Goal: Transaction & Acquisition: Purchase product/service

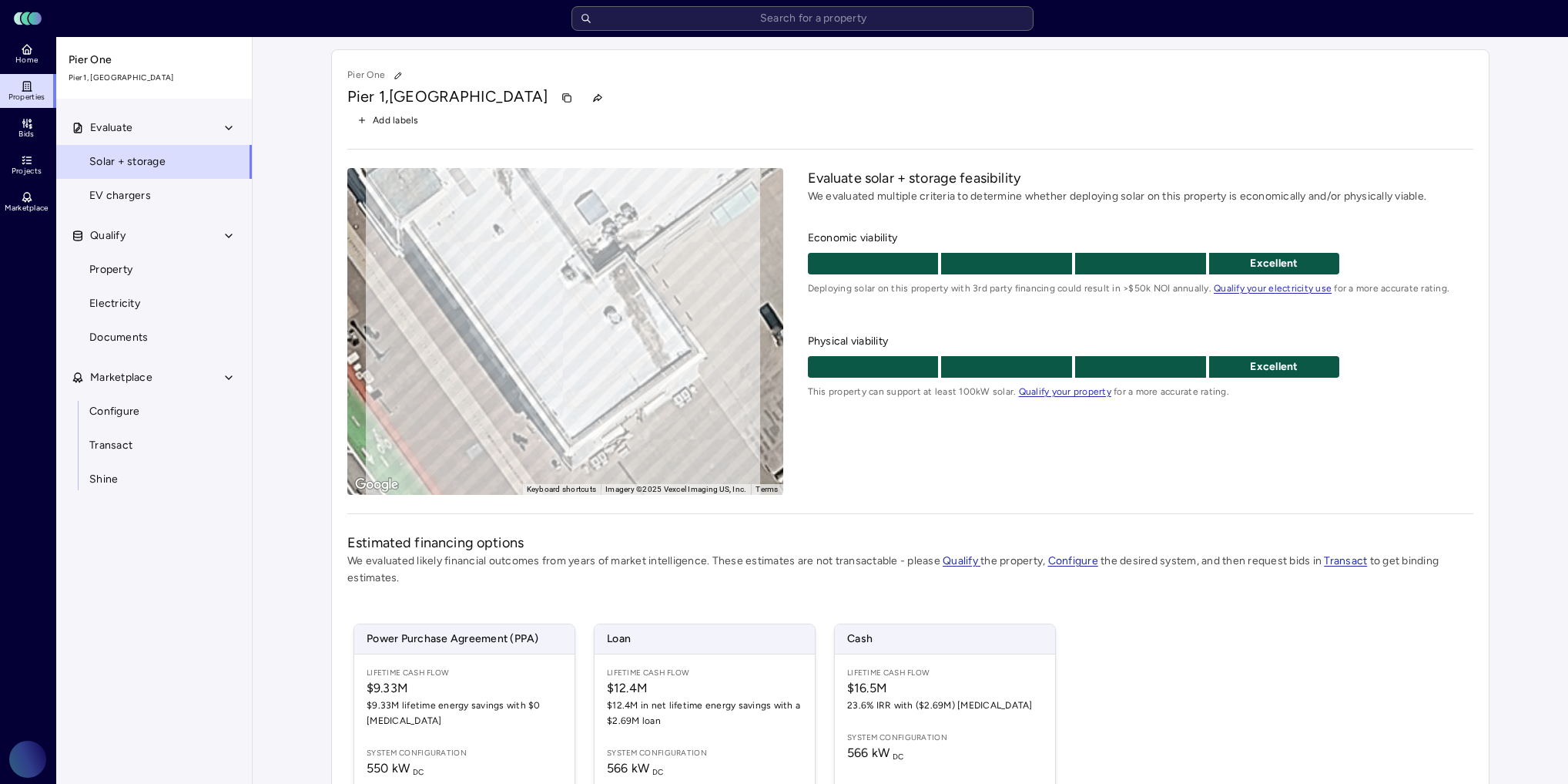
click at [34, 189] on link "Marketplace" at bounding box center [28, 201] width 56 height 34
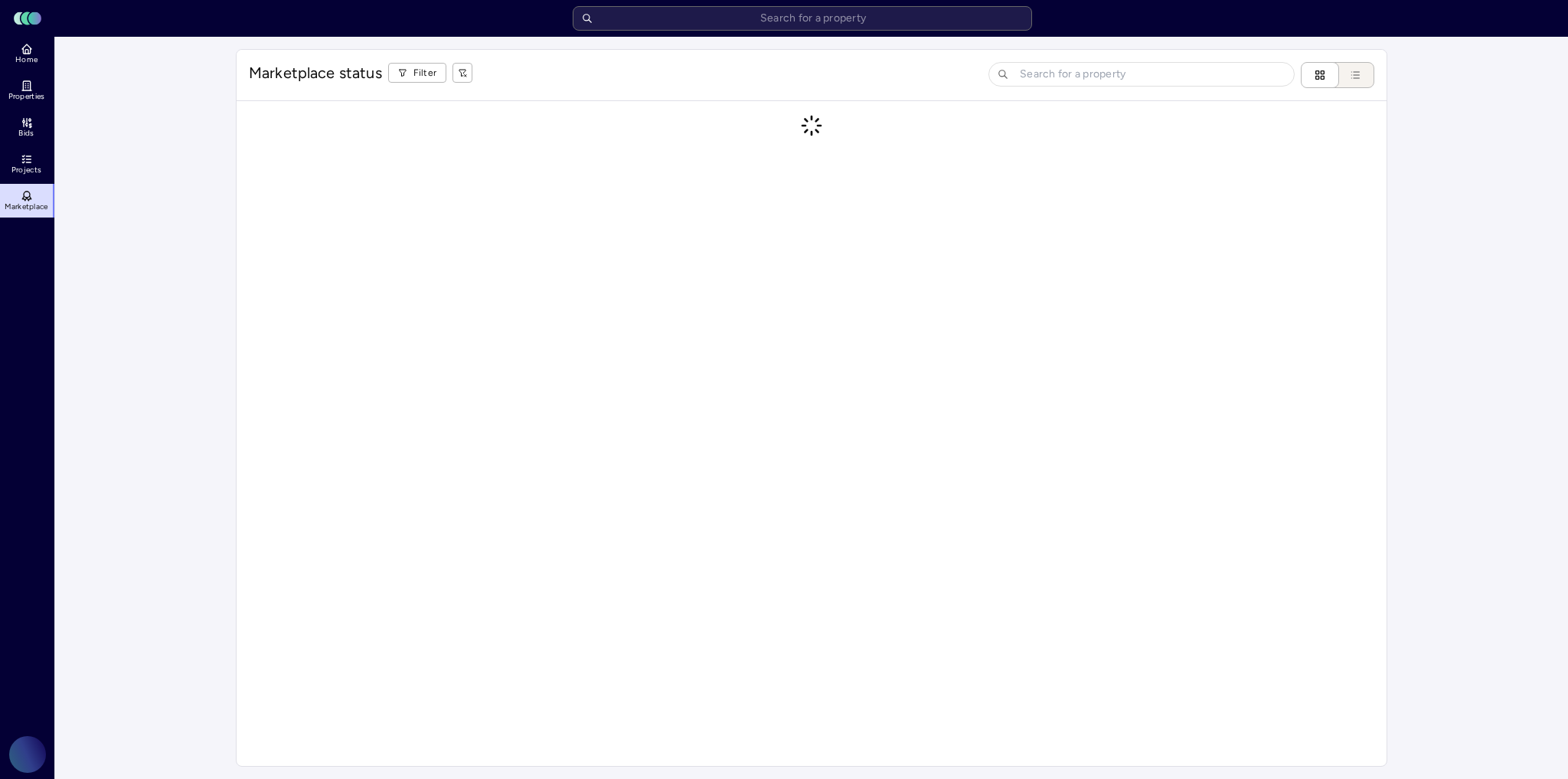
click at [33, 155] on link "Projects" at bounding box center [27, 164] width 56 height 33
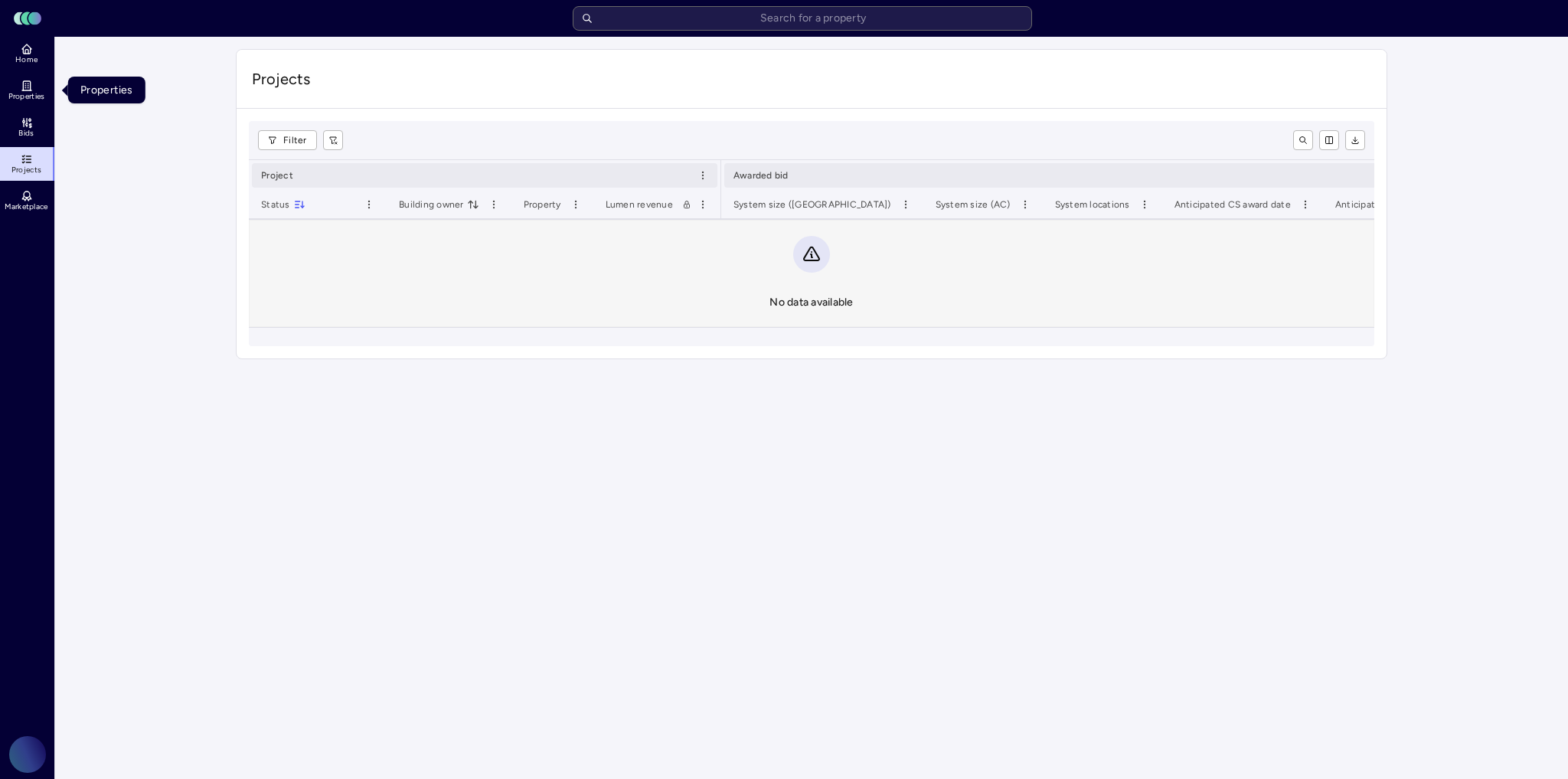
click at [33, 98] on span "Properties" at bounding box center [27, 96] width 37 height 9
click at [27, 132] on span "Bids" at bounding box center [26, 133] width 15 height 9
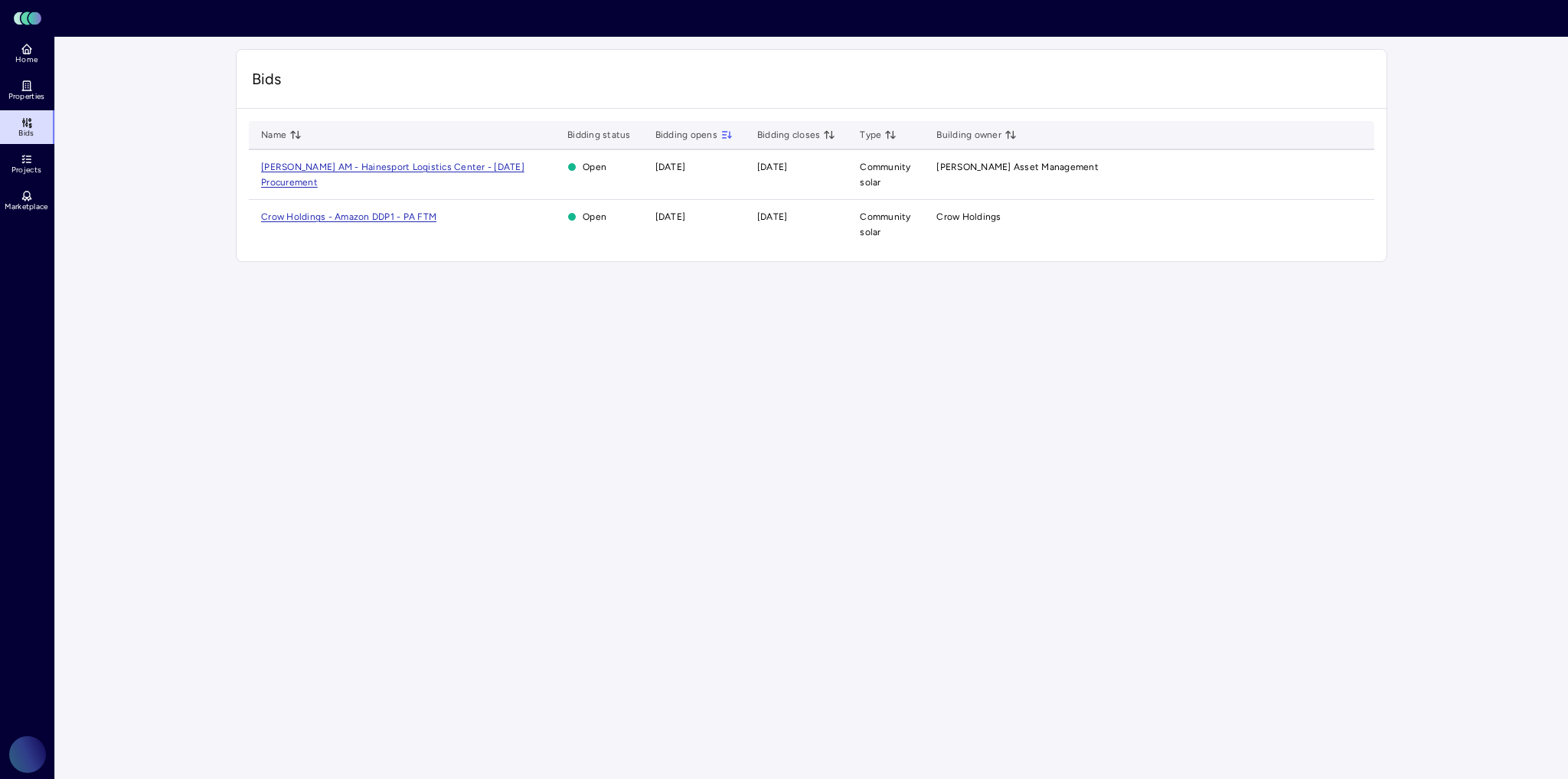
click at [404, 216] on span "Crow Holdings - Amazon DDP1 - PA FTM" at bounding box center [349, 217] width 176 height 11
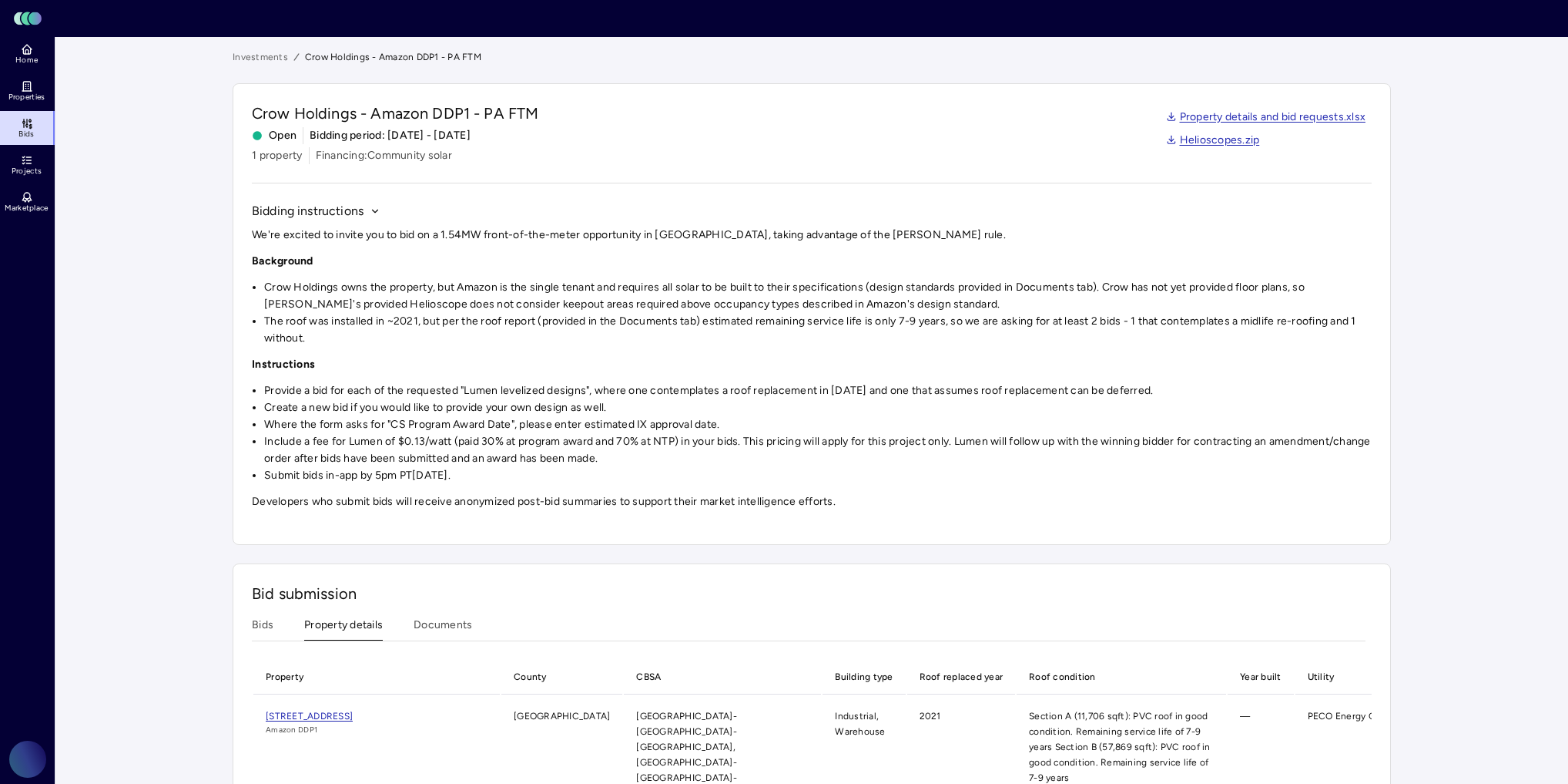
click at [372, 626] on button "Property details" at bounding box center [343, 629] width 78 height 24
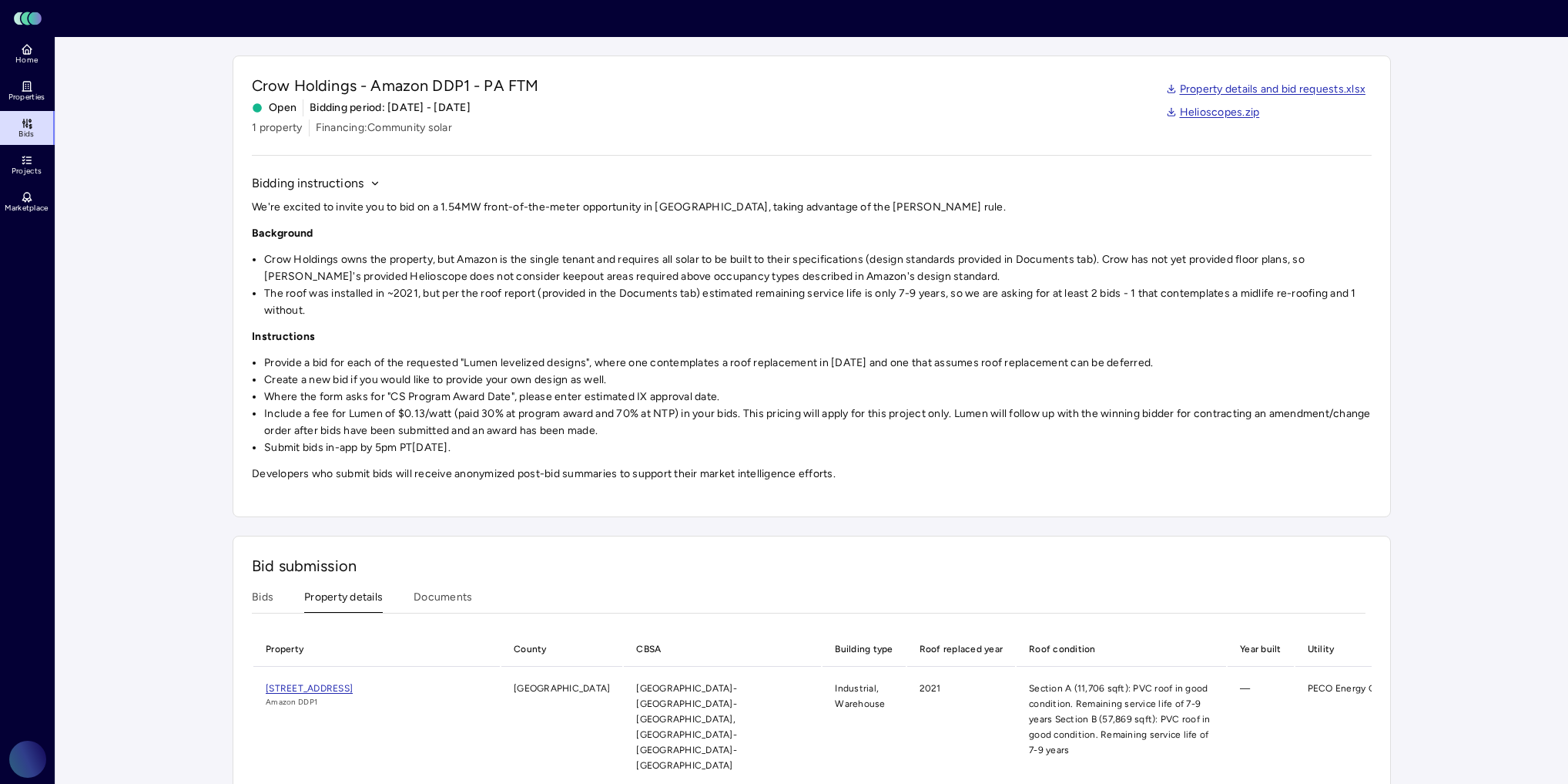
scroll to position [54, 0]
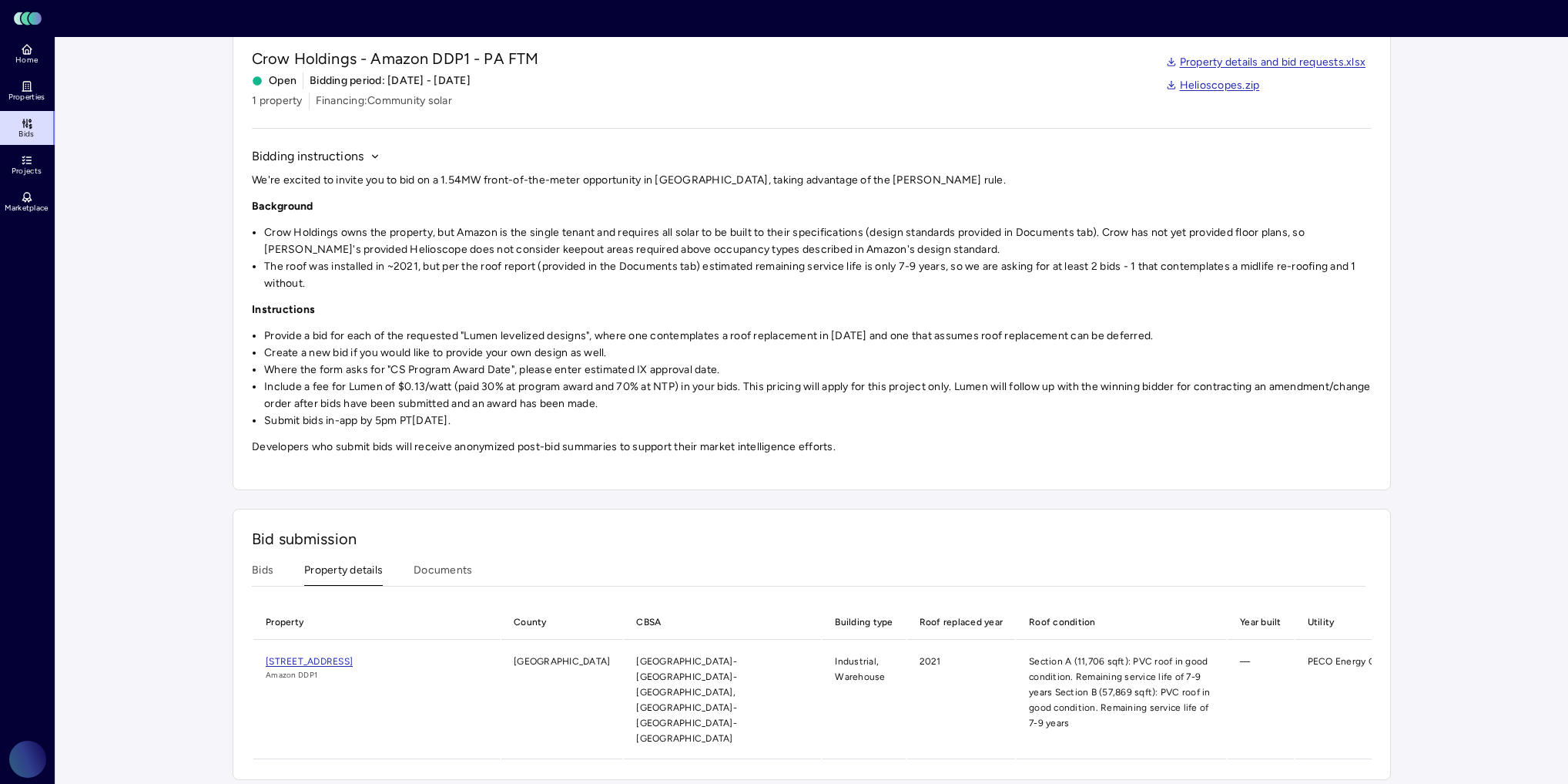
click at [259, 561] on button "Bids" at bounding box center [262, 574] width 22 height 24
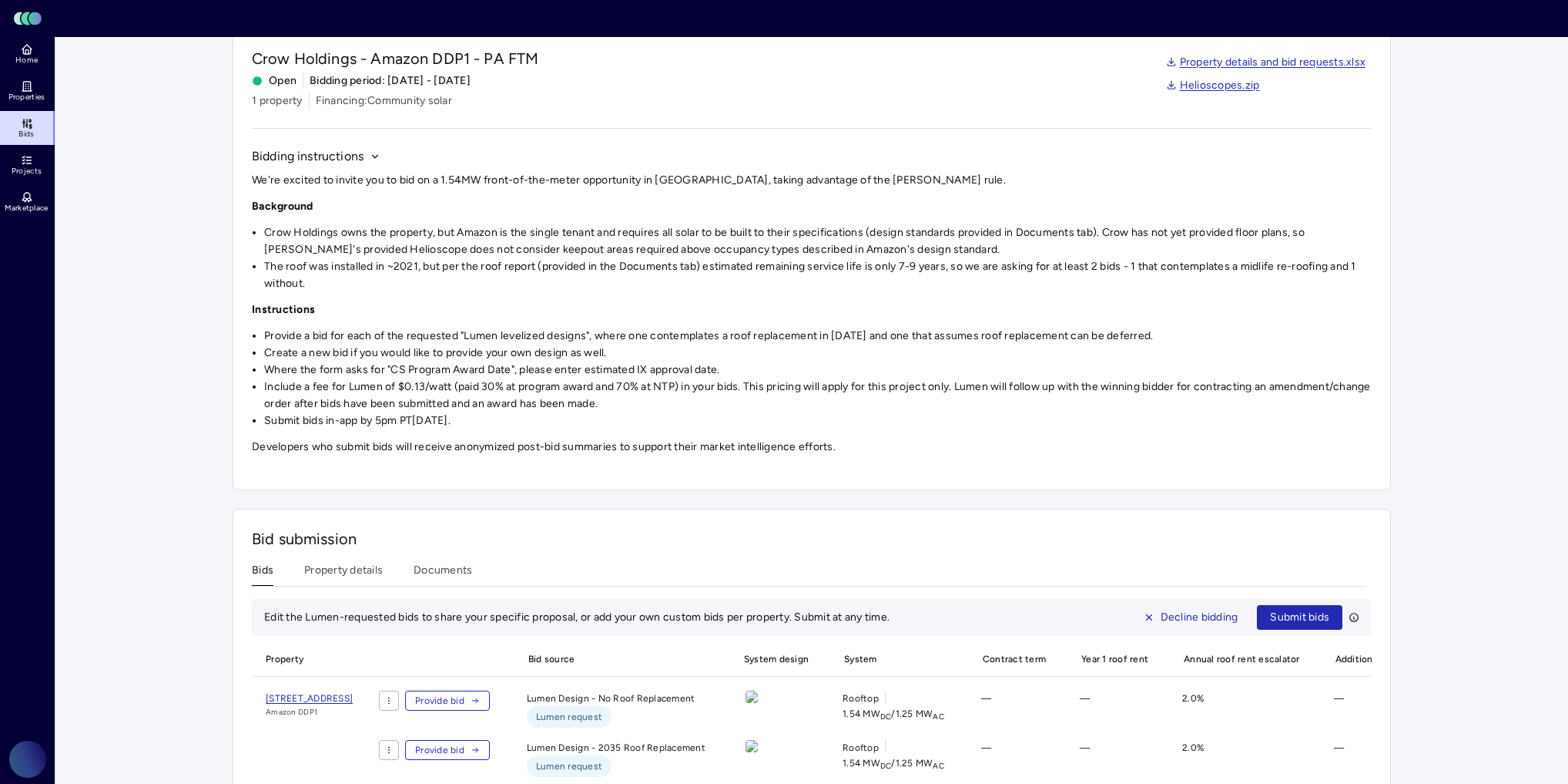
click at [428, 564] on button "Documents" at bounding box center [443, 574] width 59 height 24
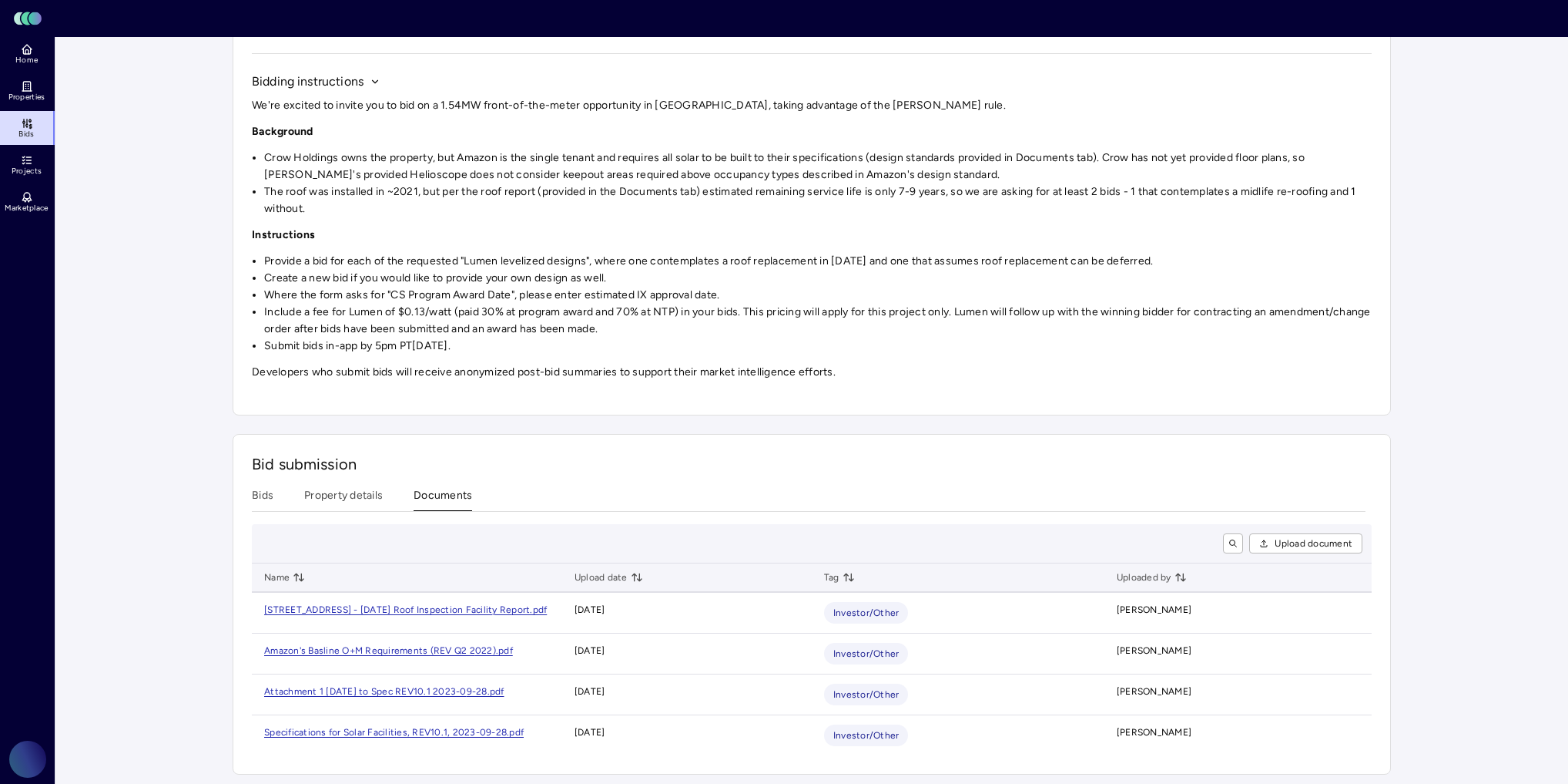
scroll to position [130, 0]
click at [267, 492] on button "Bids" at bounding box center [262, 499] width 22 height 24
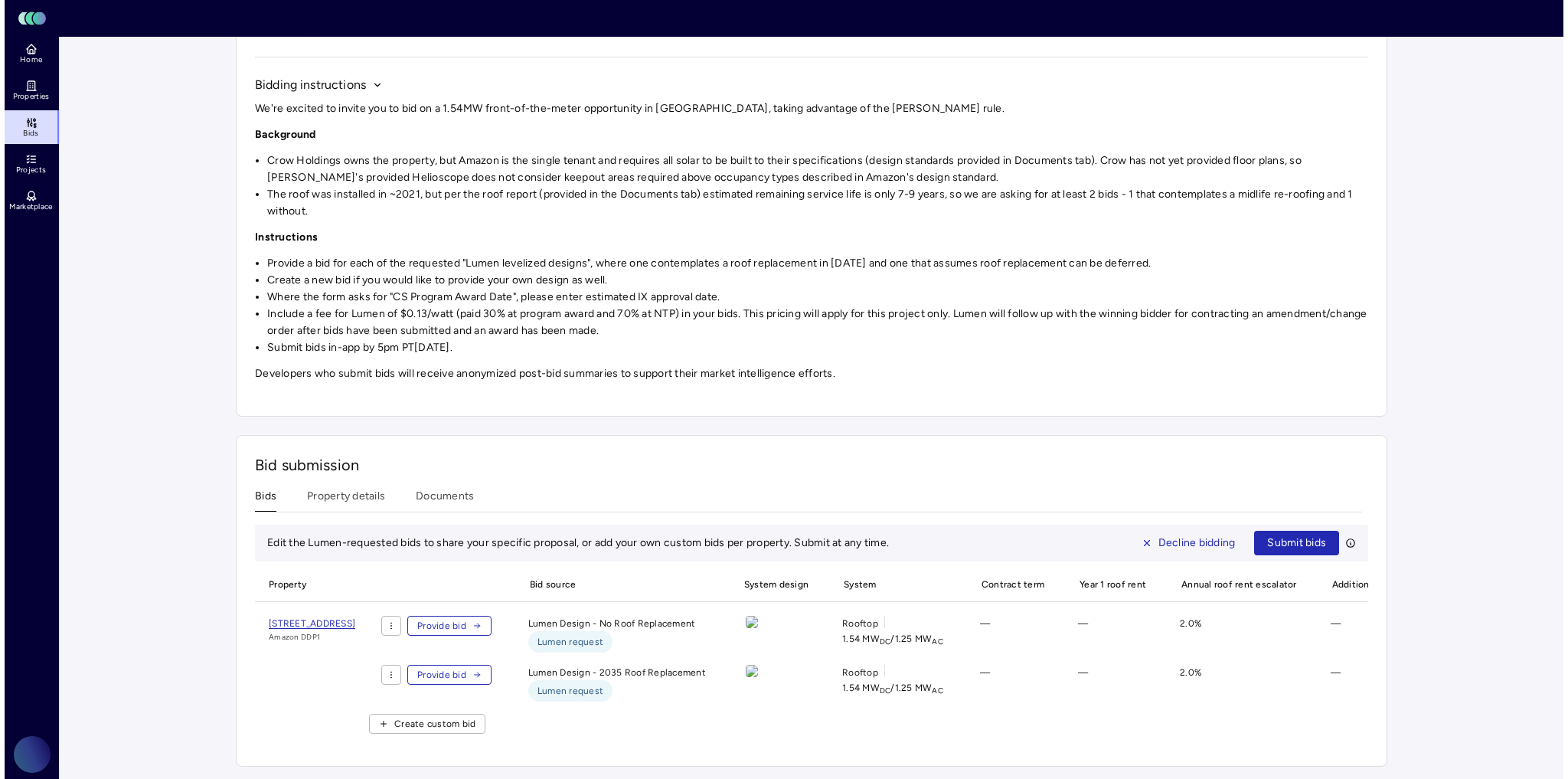
scroll to position [142, 0]
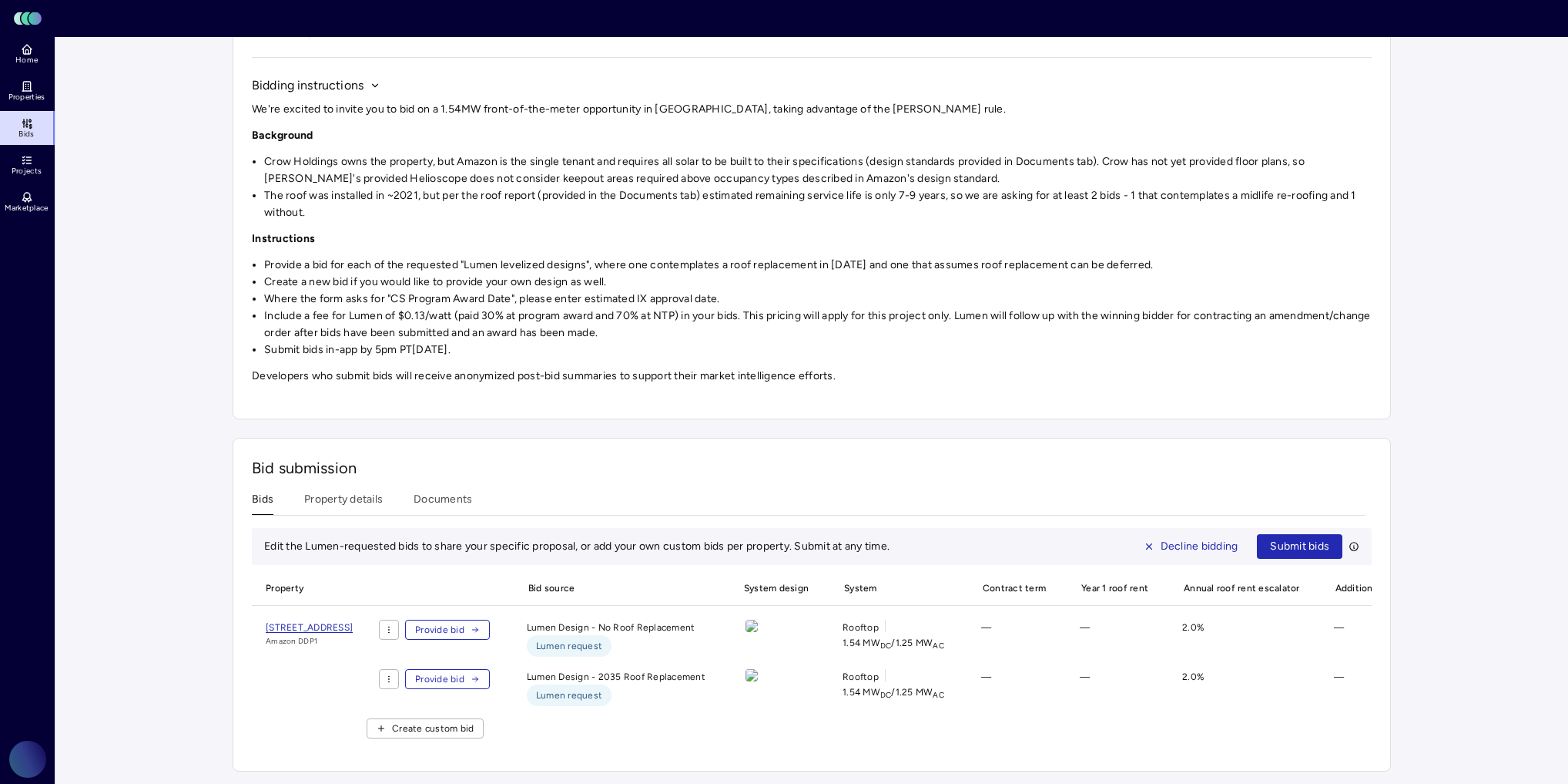
click at [490, 619] on button "Provide bid" at bounding box center [447, 629] width 84 height 20
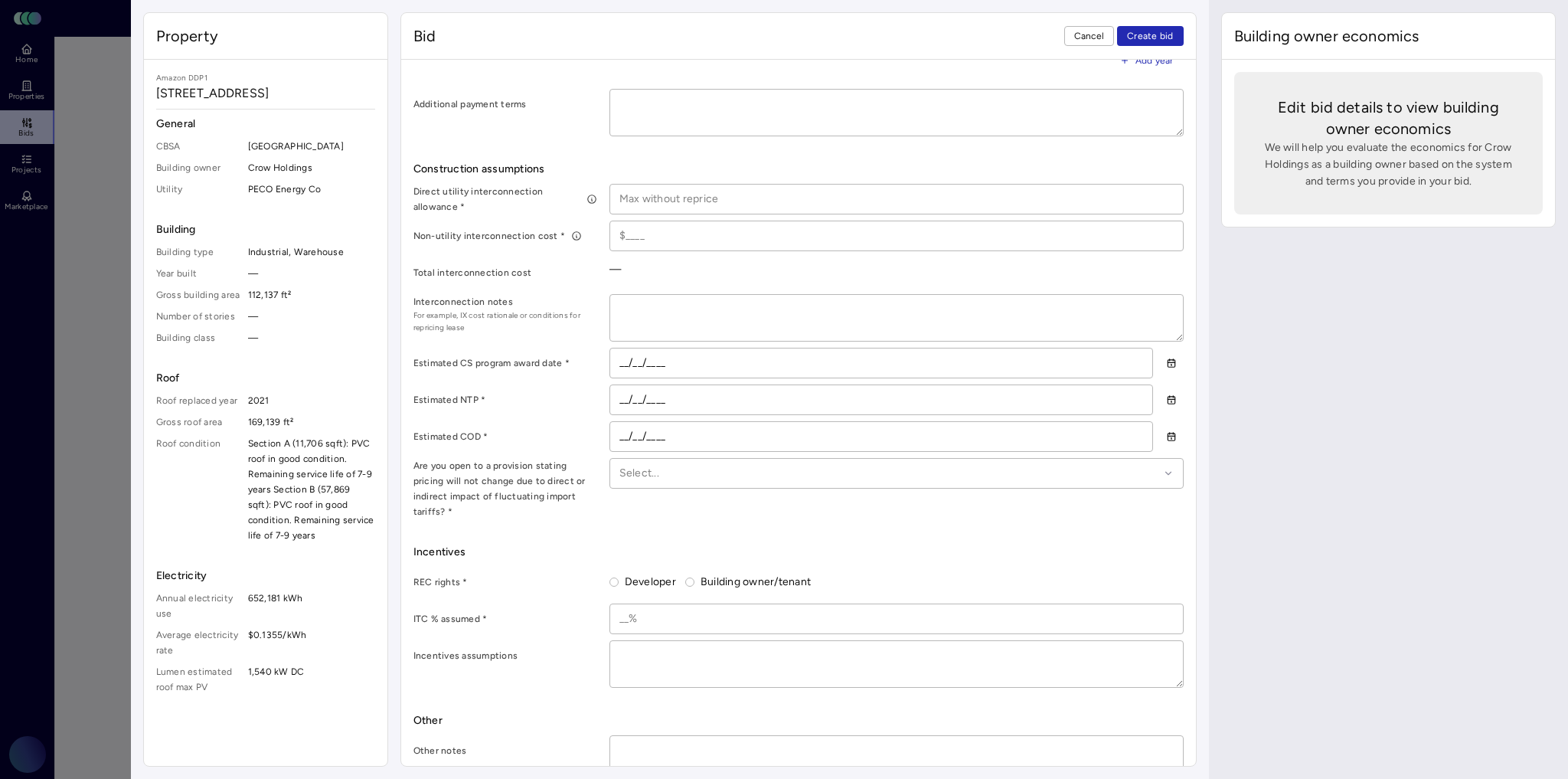
scroll to position [729, 0]
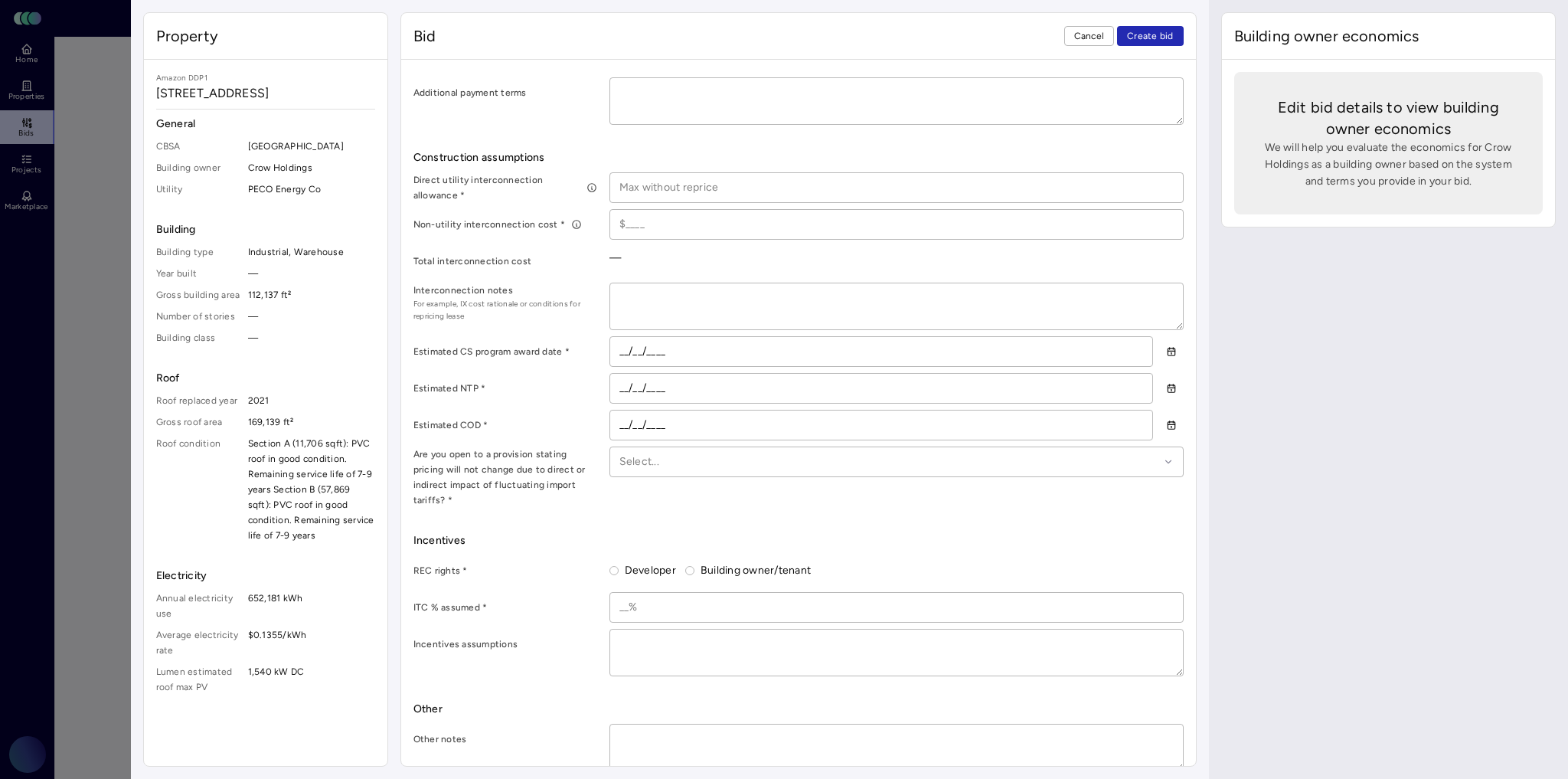
click at [1412, 388] on div "Building owner economics Edit bid details to view building owner economics We w…" at bounding box center [1388, 389] width 359 height 779
click at [1311, 356] on div "Building owner economics Edit bid details to view building owner economics We w…" at bounding box center [1388, 389] width 359 height 779
click at [1099, 30] on span "Cancel" at bounding box center [1090, 36] width 31 height 15
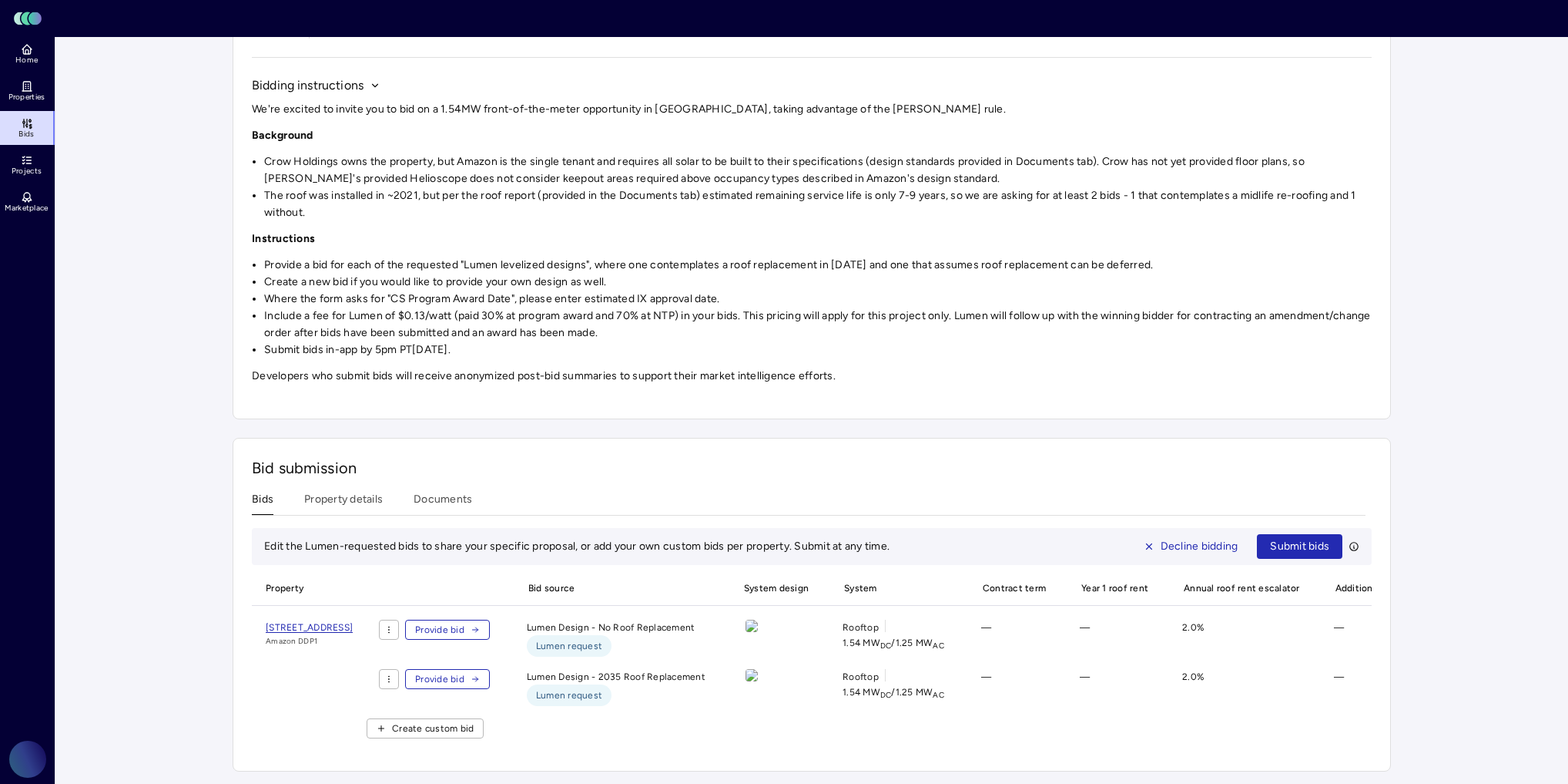
click at [465, 671] on span "Provide bid" at bounding box center [440, 679] width 49 height 16
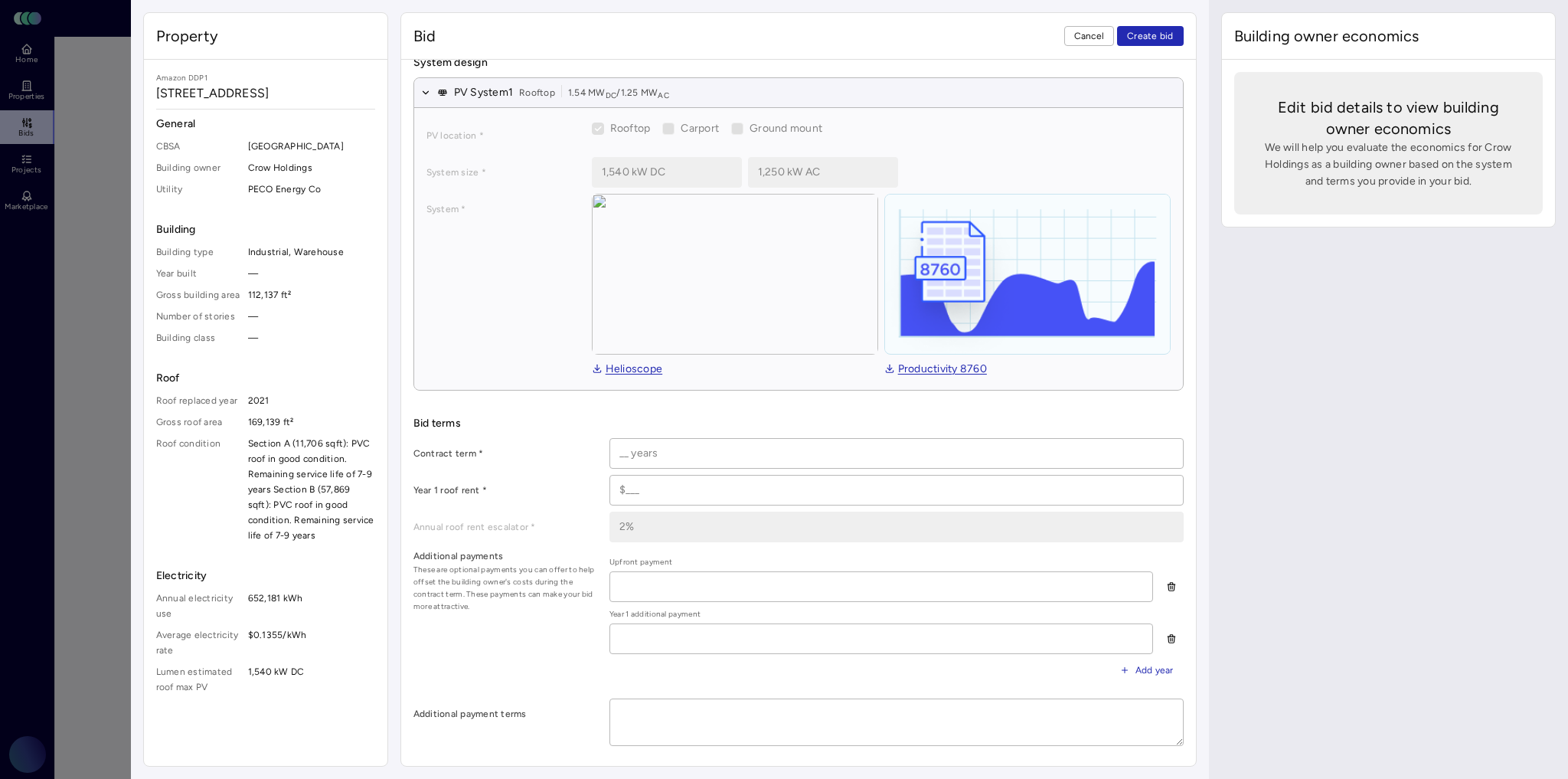
scroll to position [123, 0]
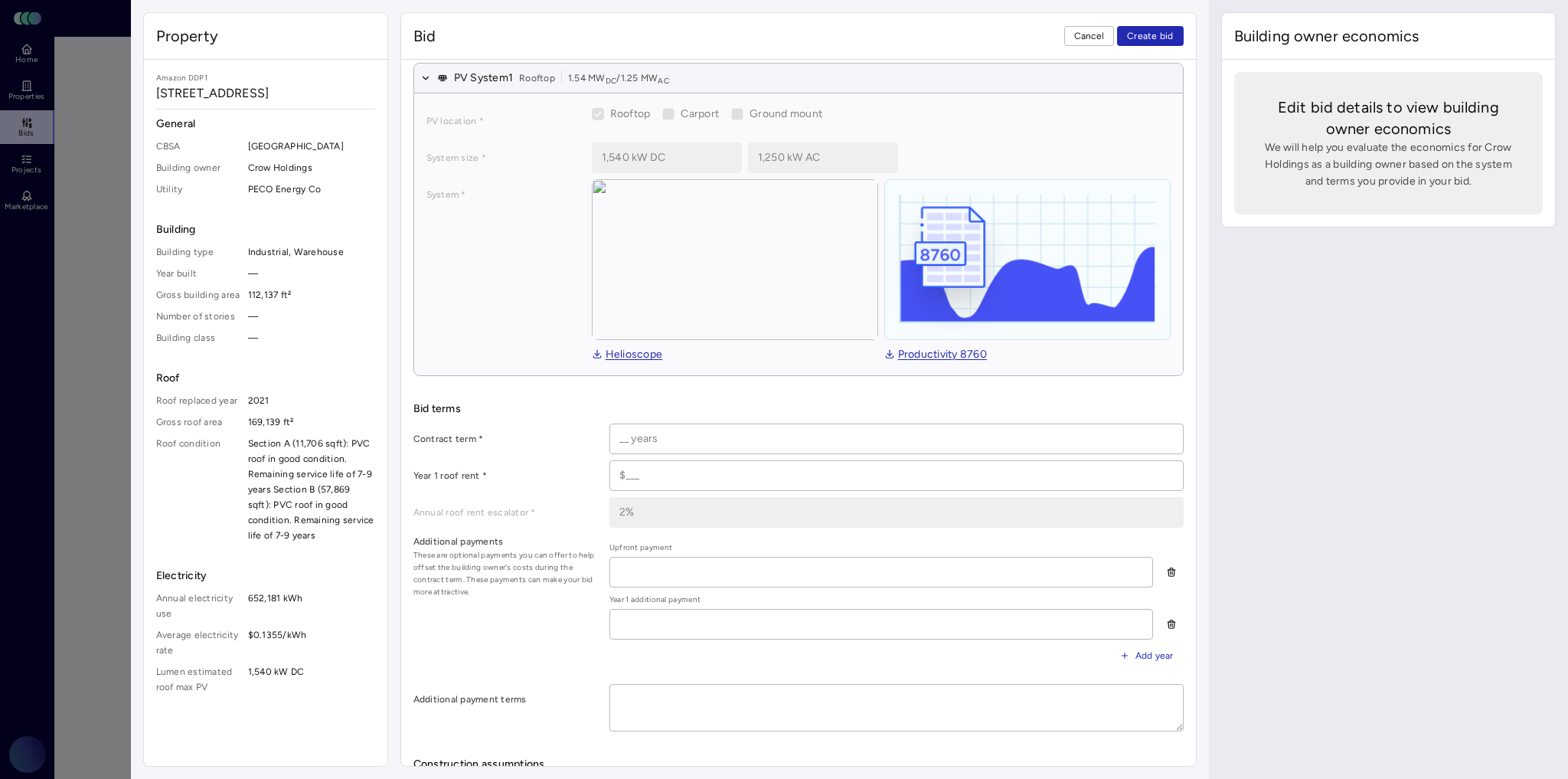
click at [648, 428] on input at bounding box center [896, 439] width 572 height 29
click at [1097, 39] on span "Cancel" at bounding box center [1090, 36] width 31 height 15
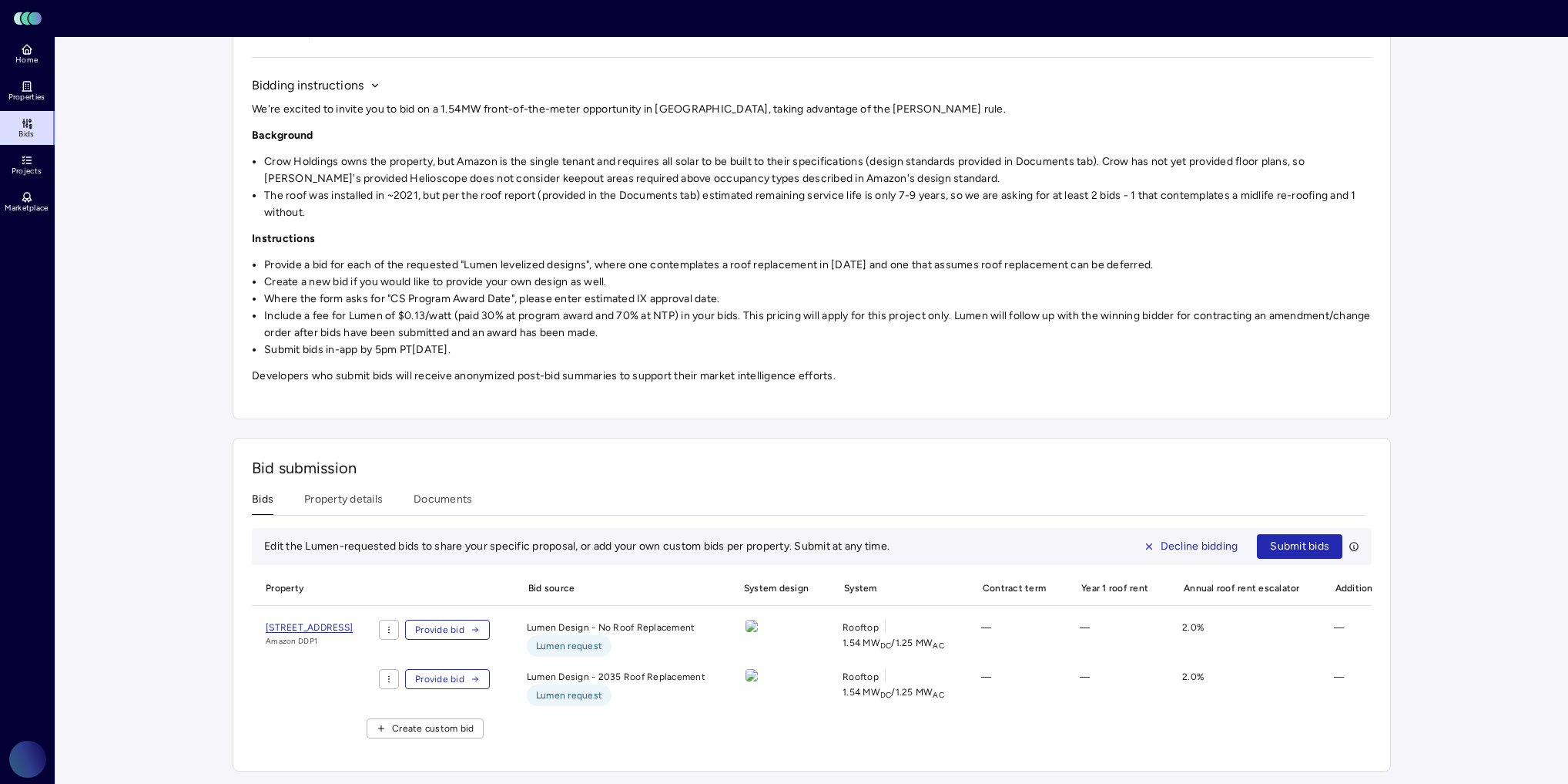
click at [490, 669] on button "Provide bid" at bounding box center [447, 679] width 84 height 20
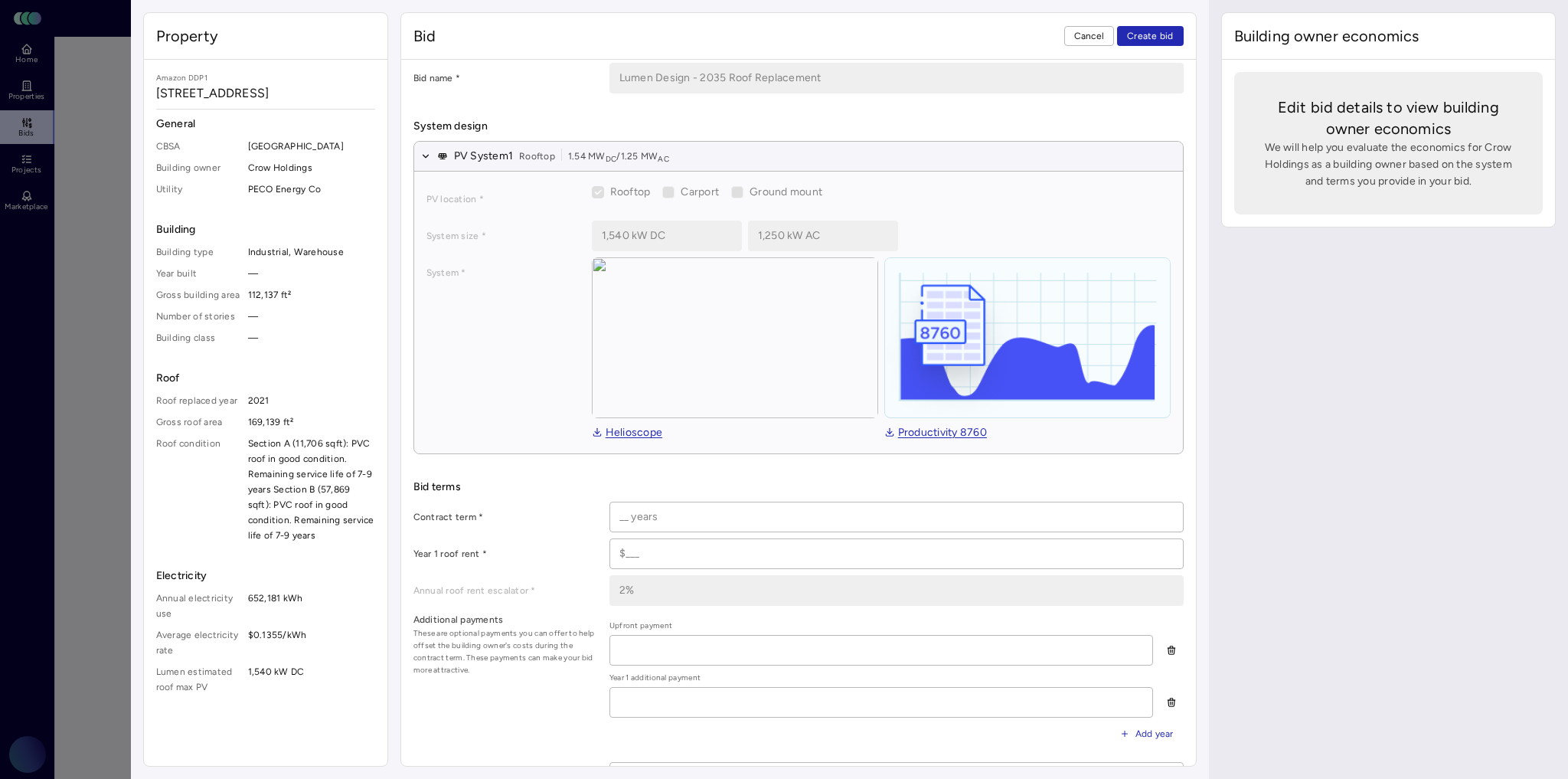
scroll to position [61, 0]
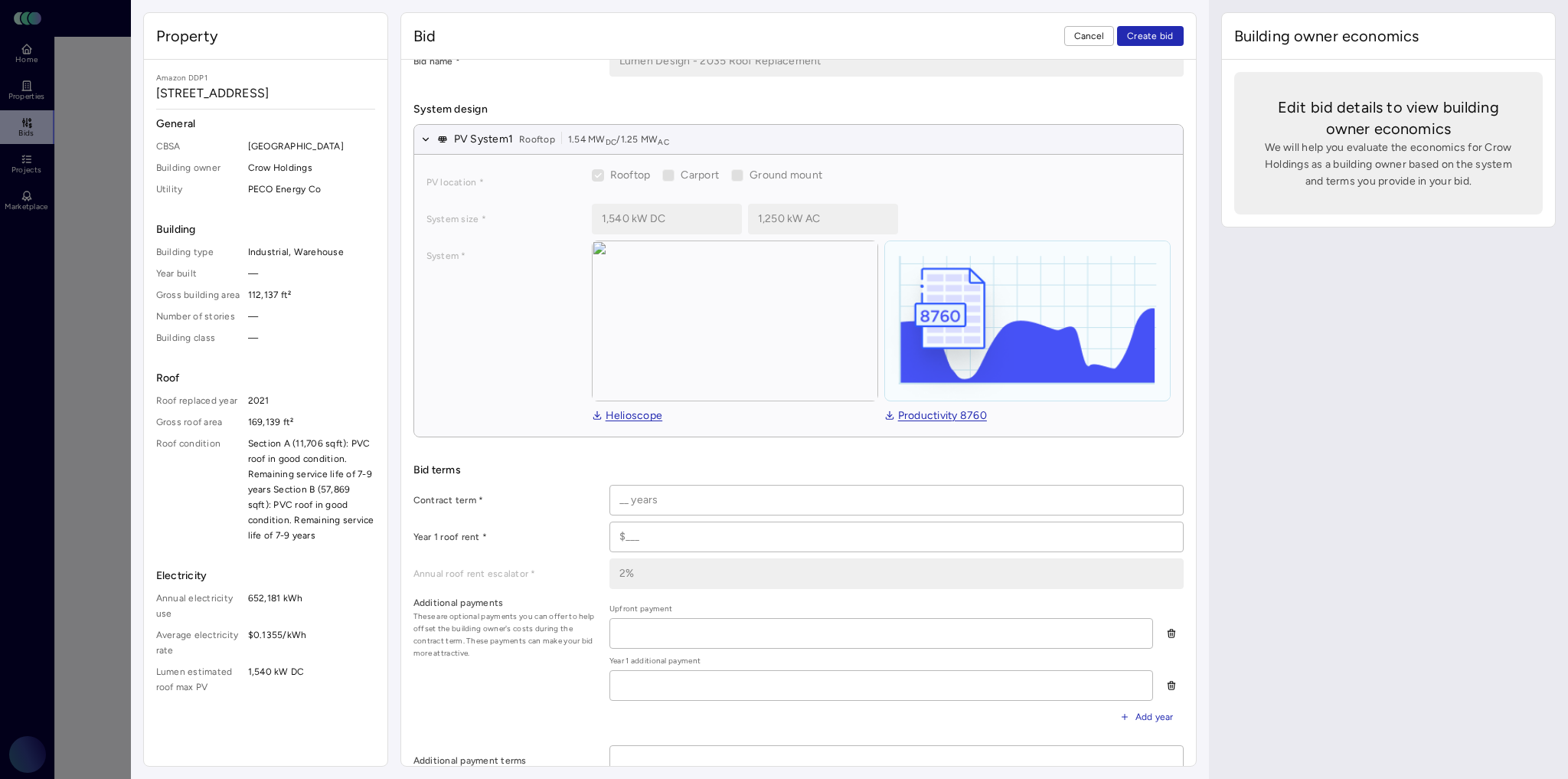
click at [645, 492] on input at bounding box center [896, 500] width 572 height 29
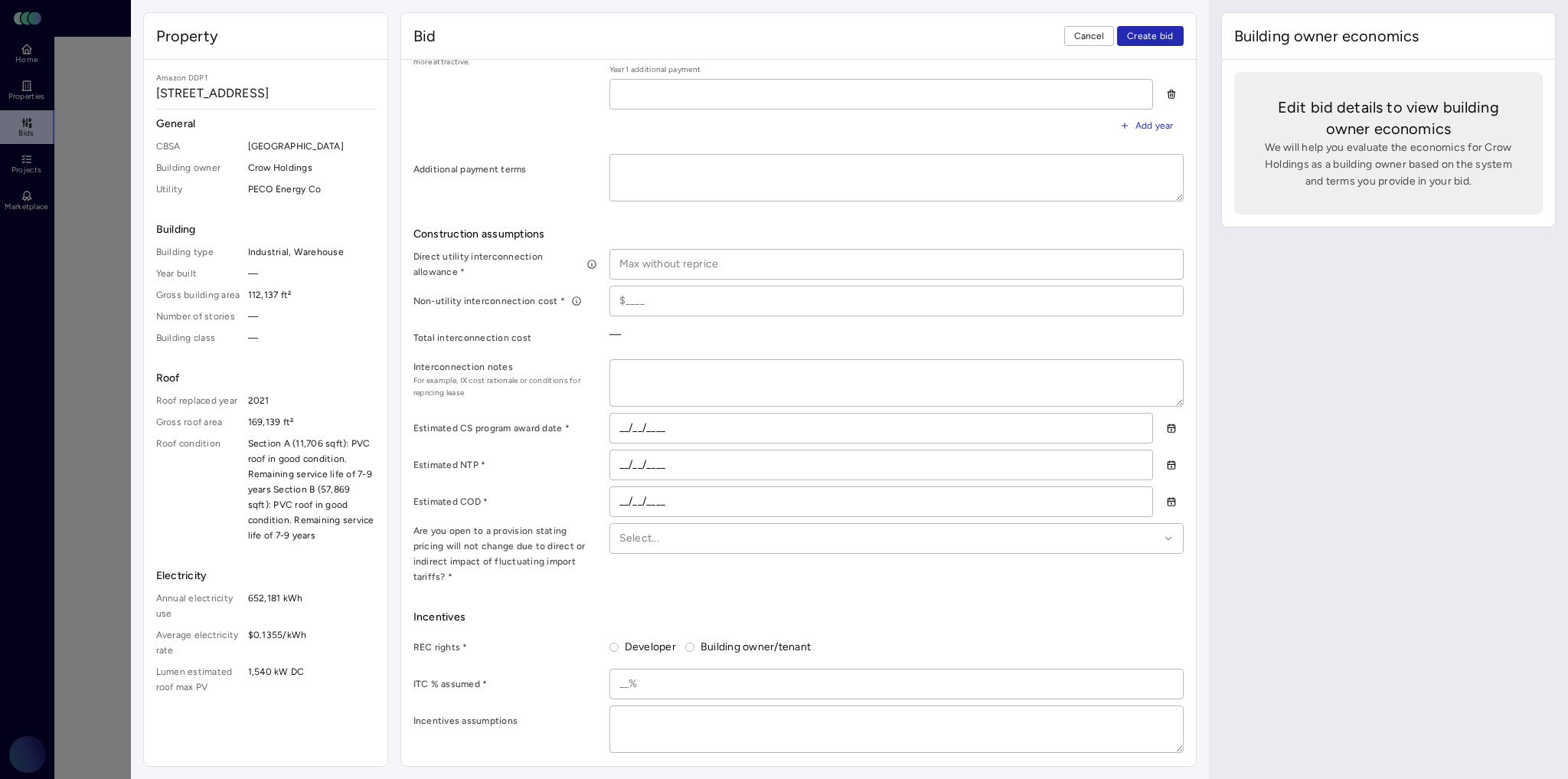
scroll to position [674, 0]
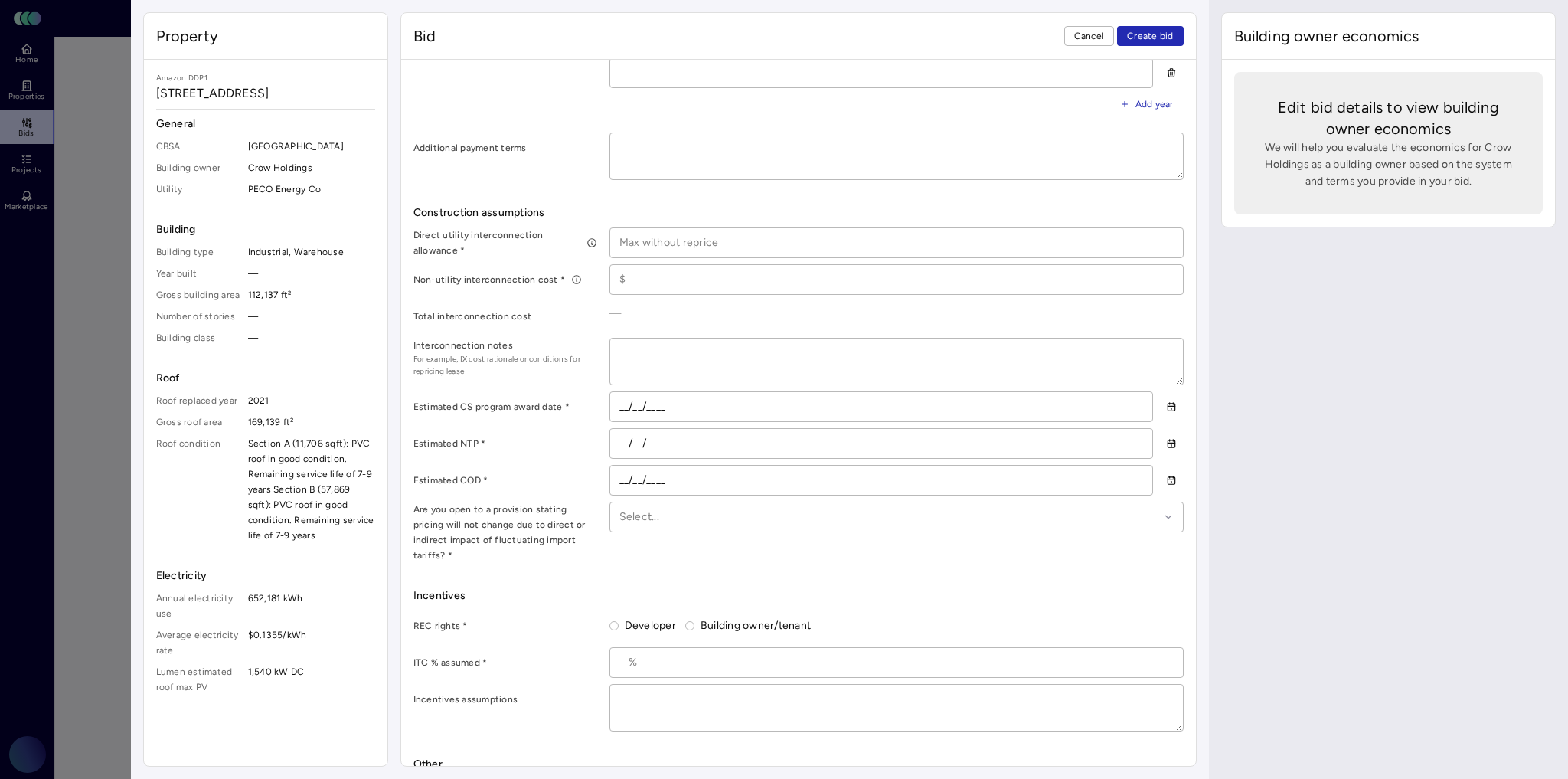
click at [652, 517] on div at bounding box center [889, 517] width 540 height 17
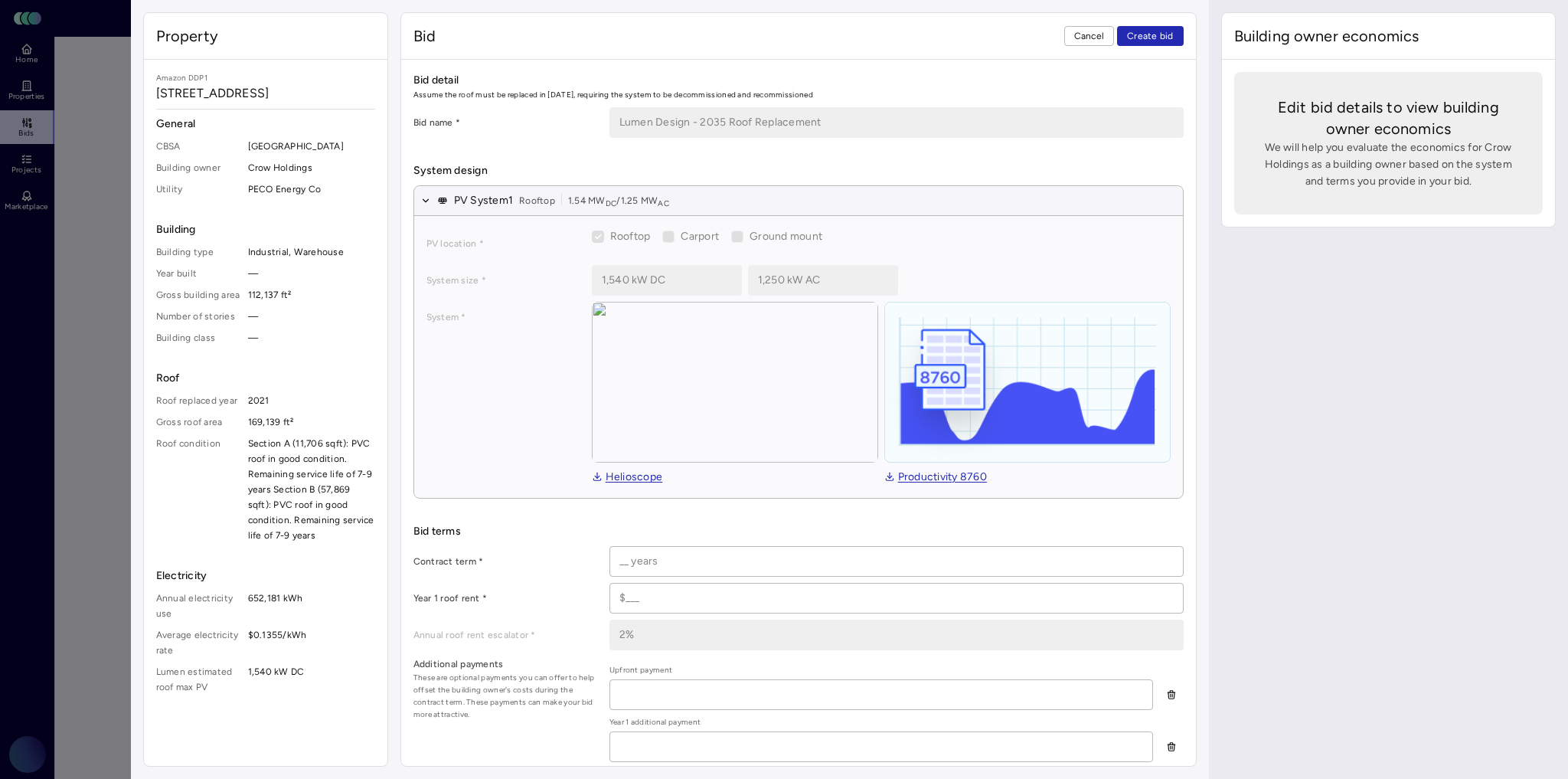
scroll to position [0, 0]
click at [653, 566] on input at bounding box center [896, 561] width 572 height 29
type input "30 years"
click at [691, 601] on input at bounding box center [896, 598] width 572 height 29
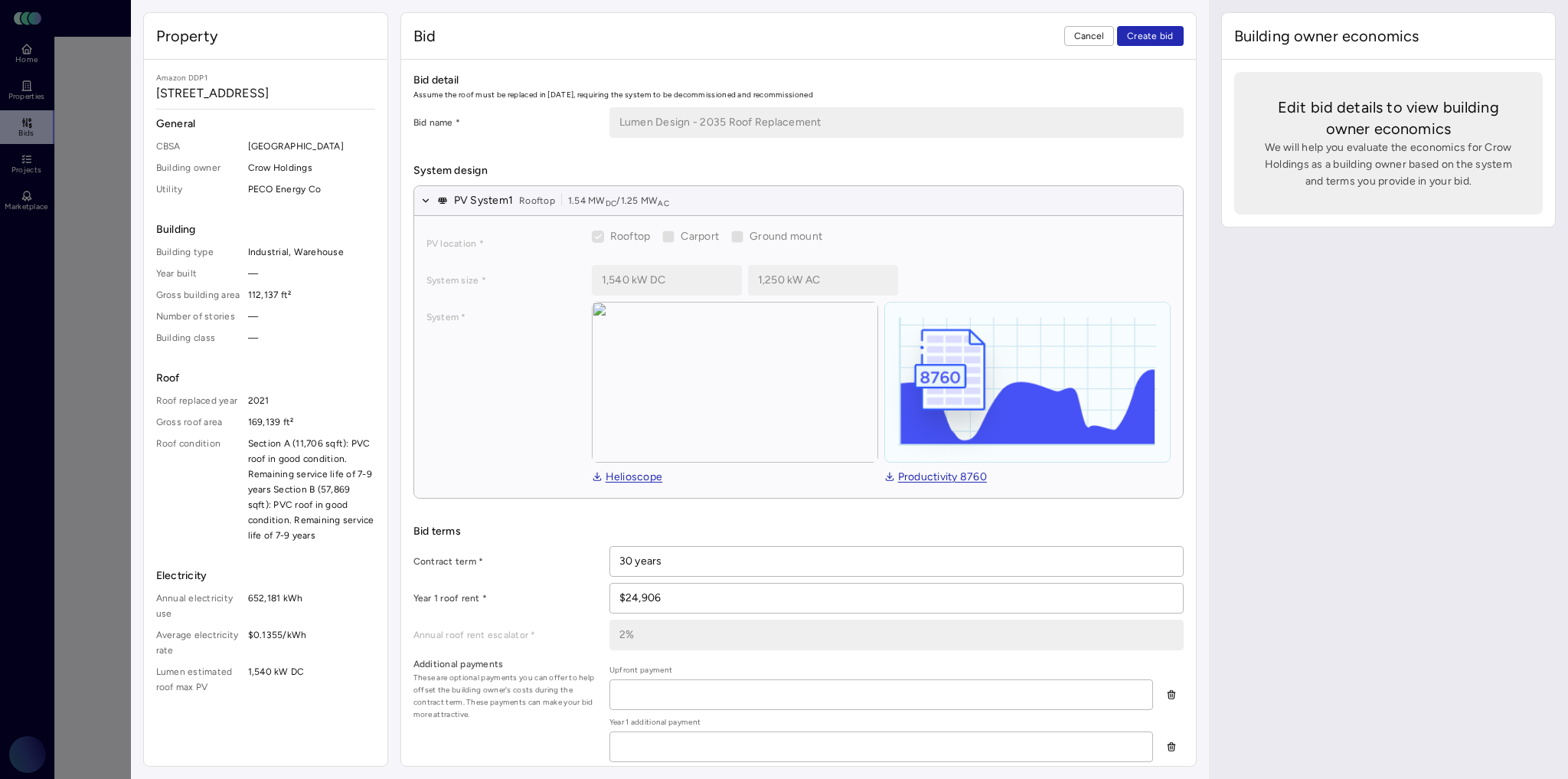
type input "$24,906"
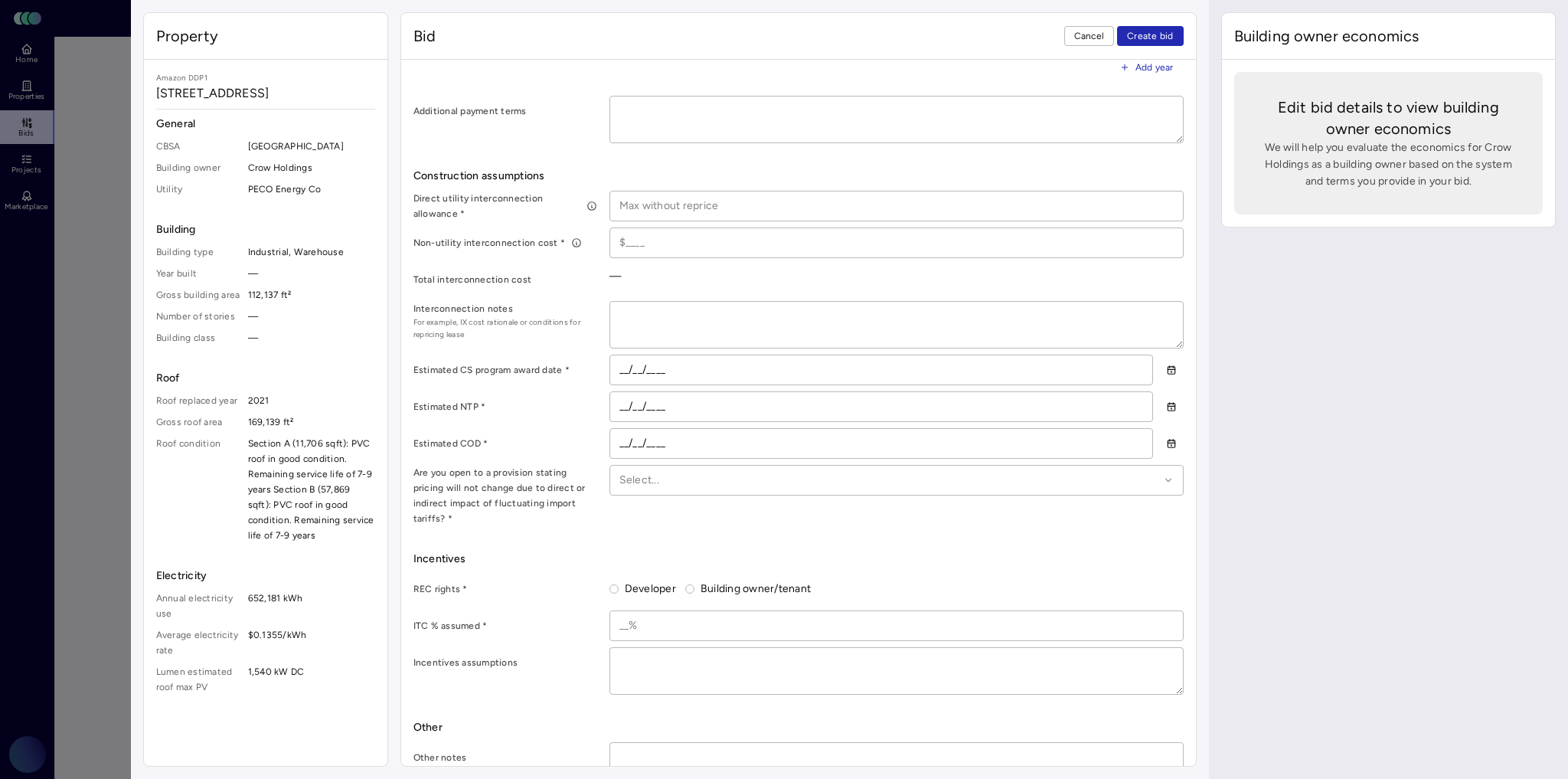
scroll to position [729, 0]
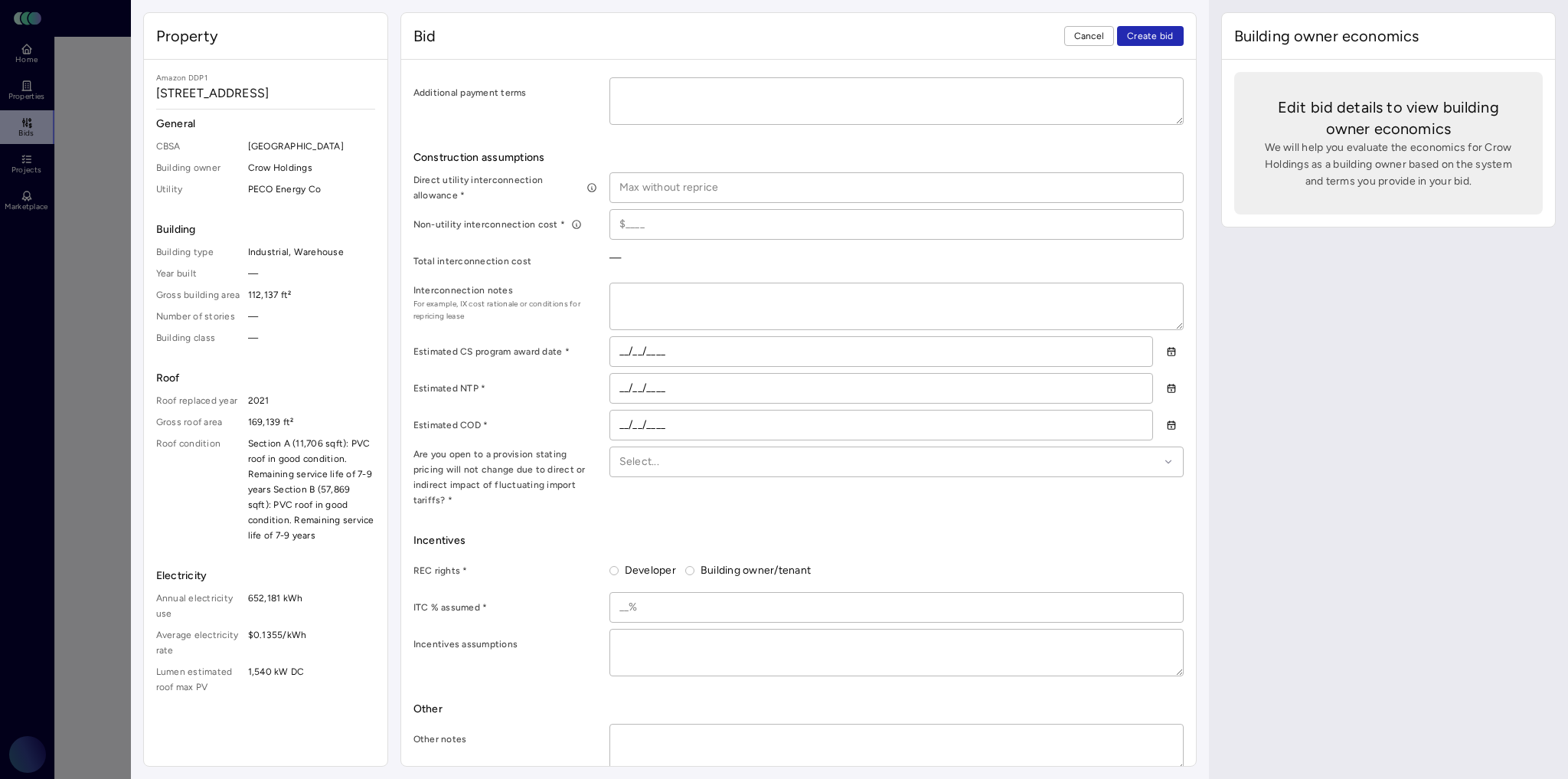
click at [643, 562] on label "Developer" at bounding box center [647, 571] width 57 height 17
click at [619, 566] on button "Developer" at bounding box center [613, 570] width 9 height 9
radio input "true"
click at [629, 593] on input at bounding box center [896, 608] width 572 height 29
type input "36%"
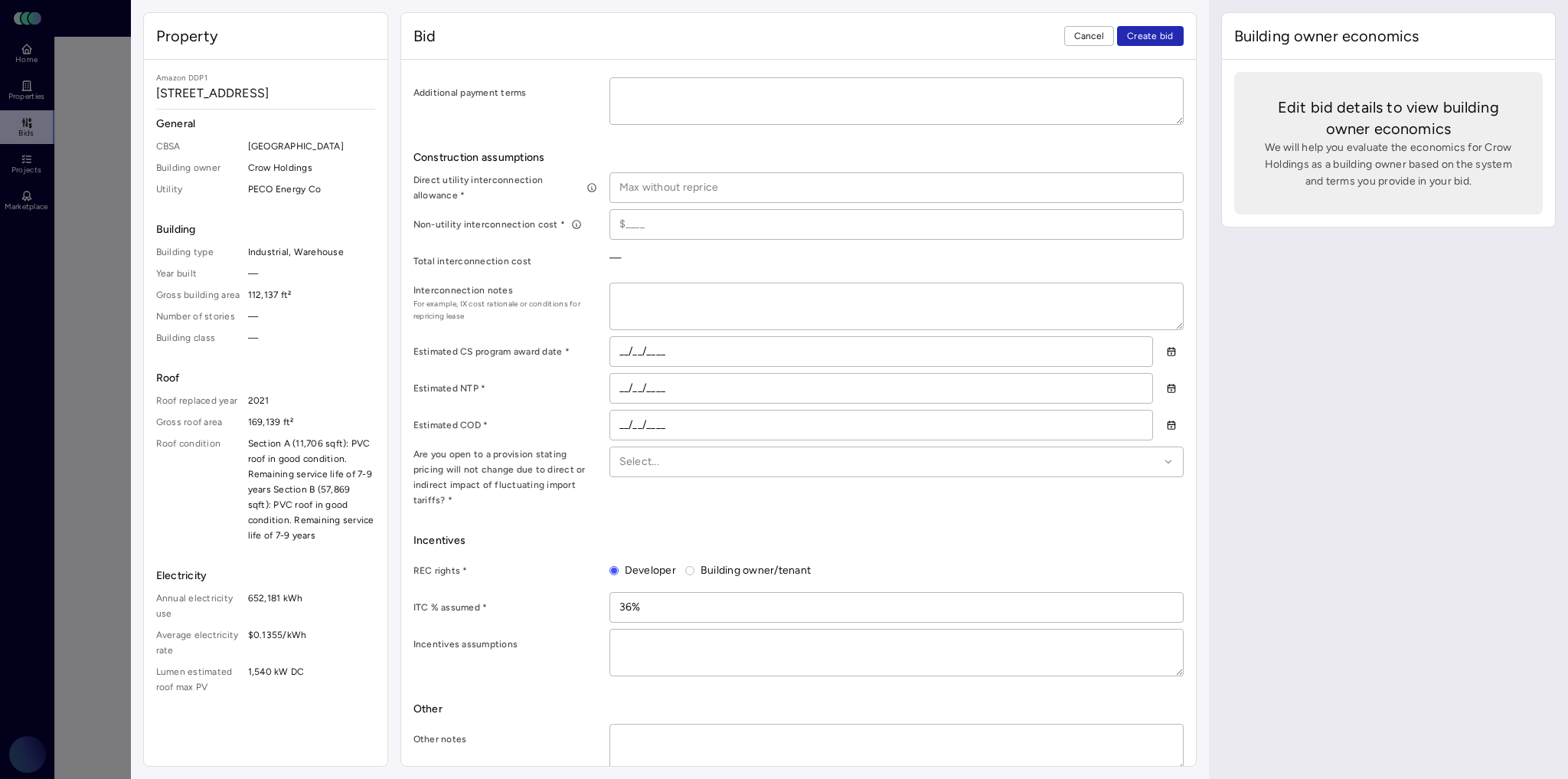
click at [582, 637] on label "Incentives assumptions" at bounding box center [506, 644] width 183 height 15
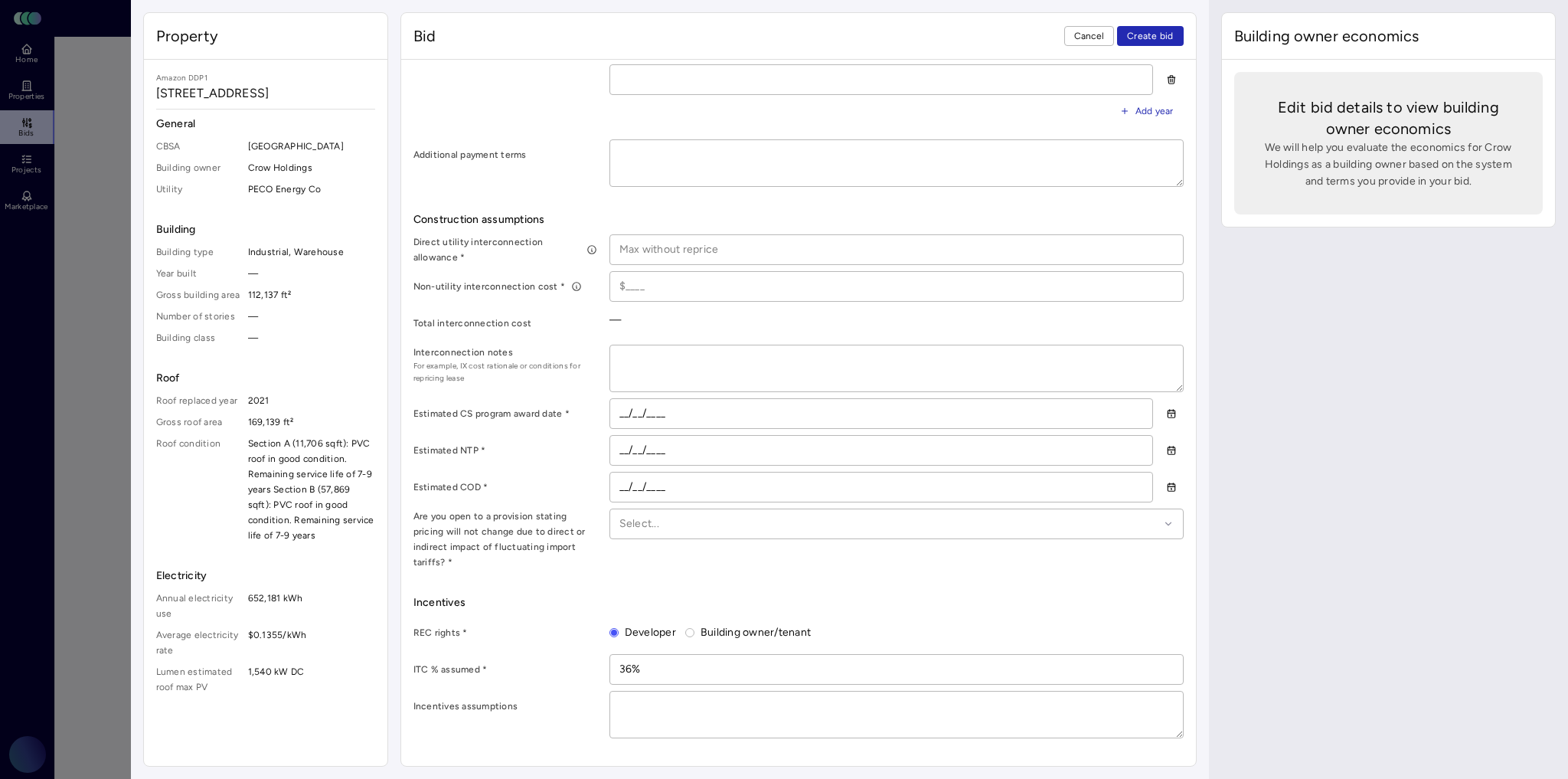
scroll to position [607, 0]
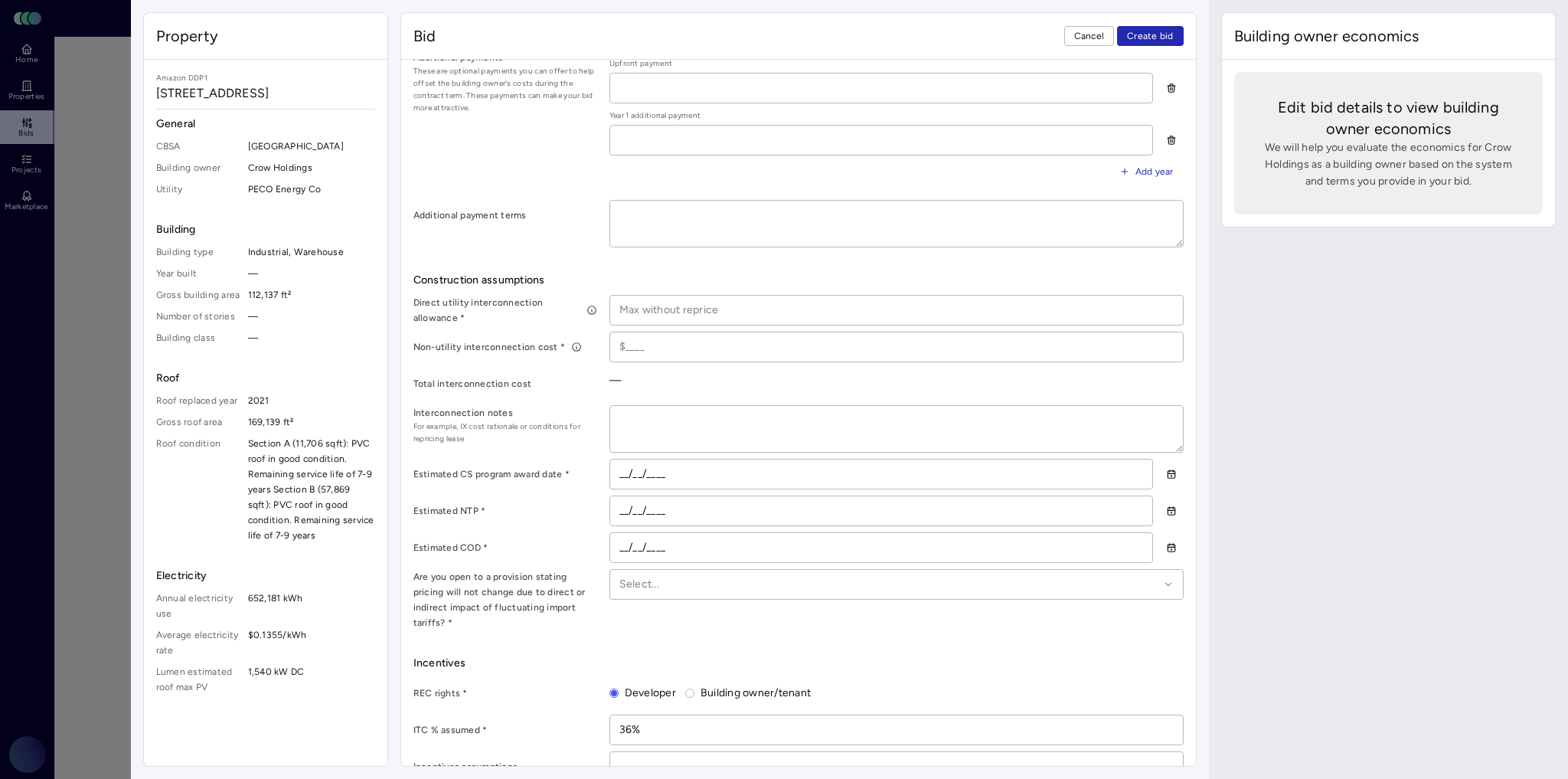
click at [1159, 502] on button "button" at bounding box center [1171, 511] width 25 height 25
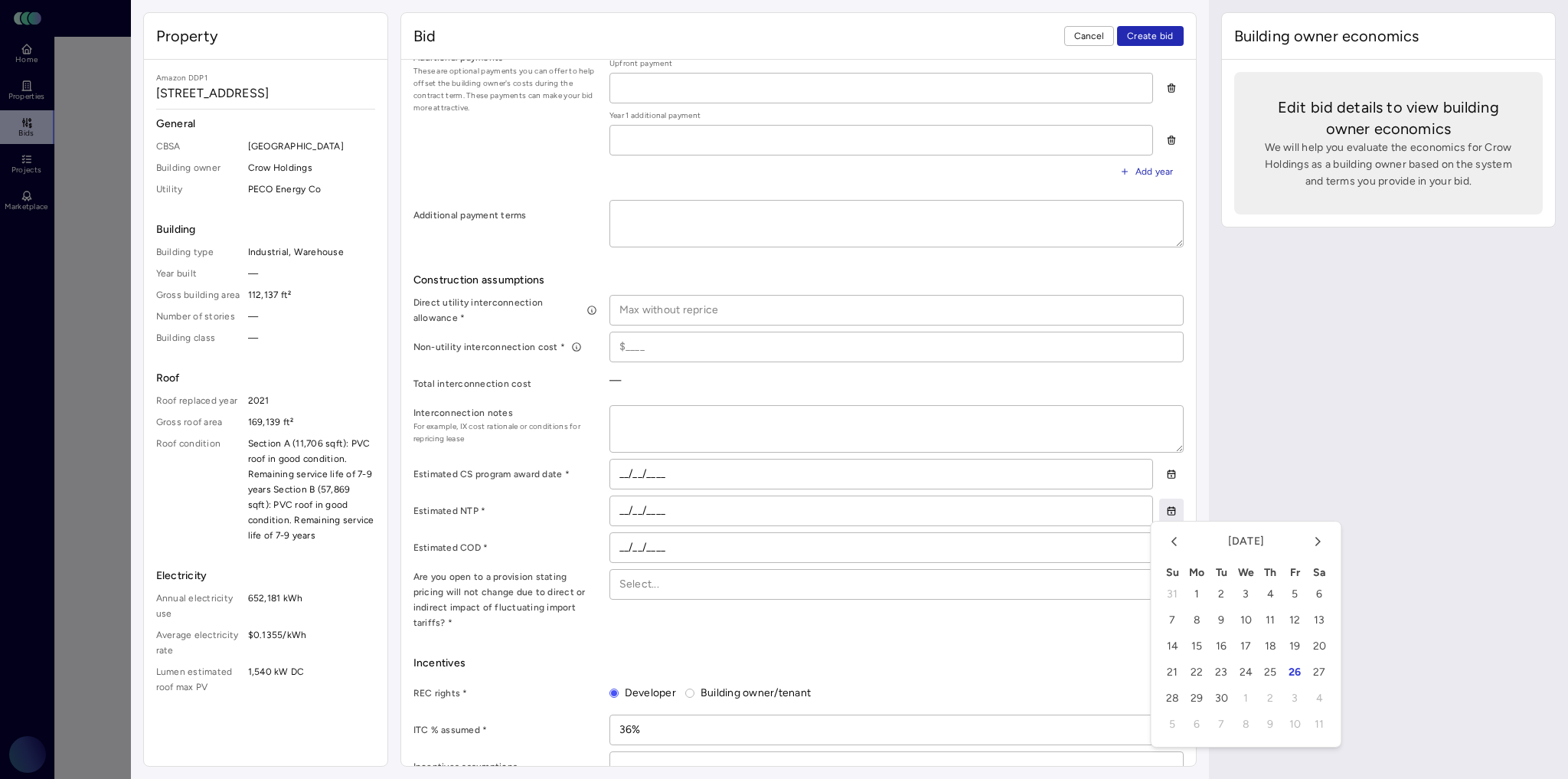
click at [1320, 543] on icon "Go to the Next Month" at bounding box center [1318, 542] width 15 height 15
click at [1194, 588] on button "1" at bounding box center [1196, 594] width 25 height 25
type input "12/01/2025"
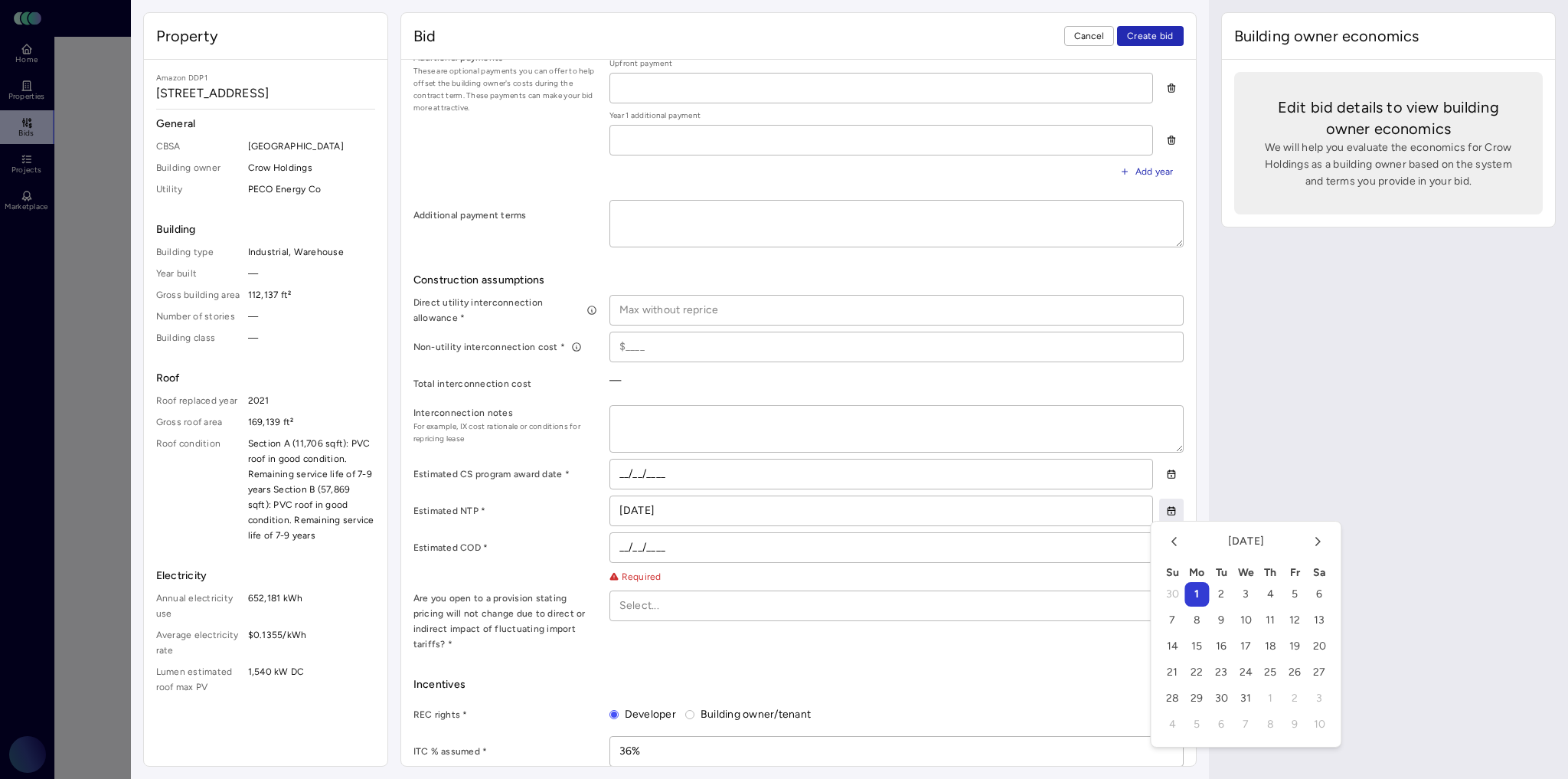
click at [933, 536] on input "__/__/____" at bounding box center [881, 548] width 542 height 29
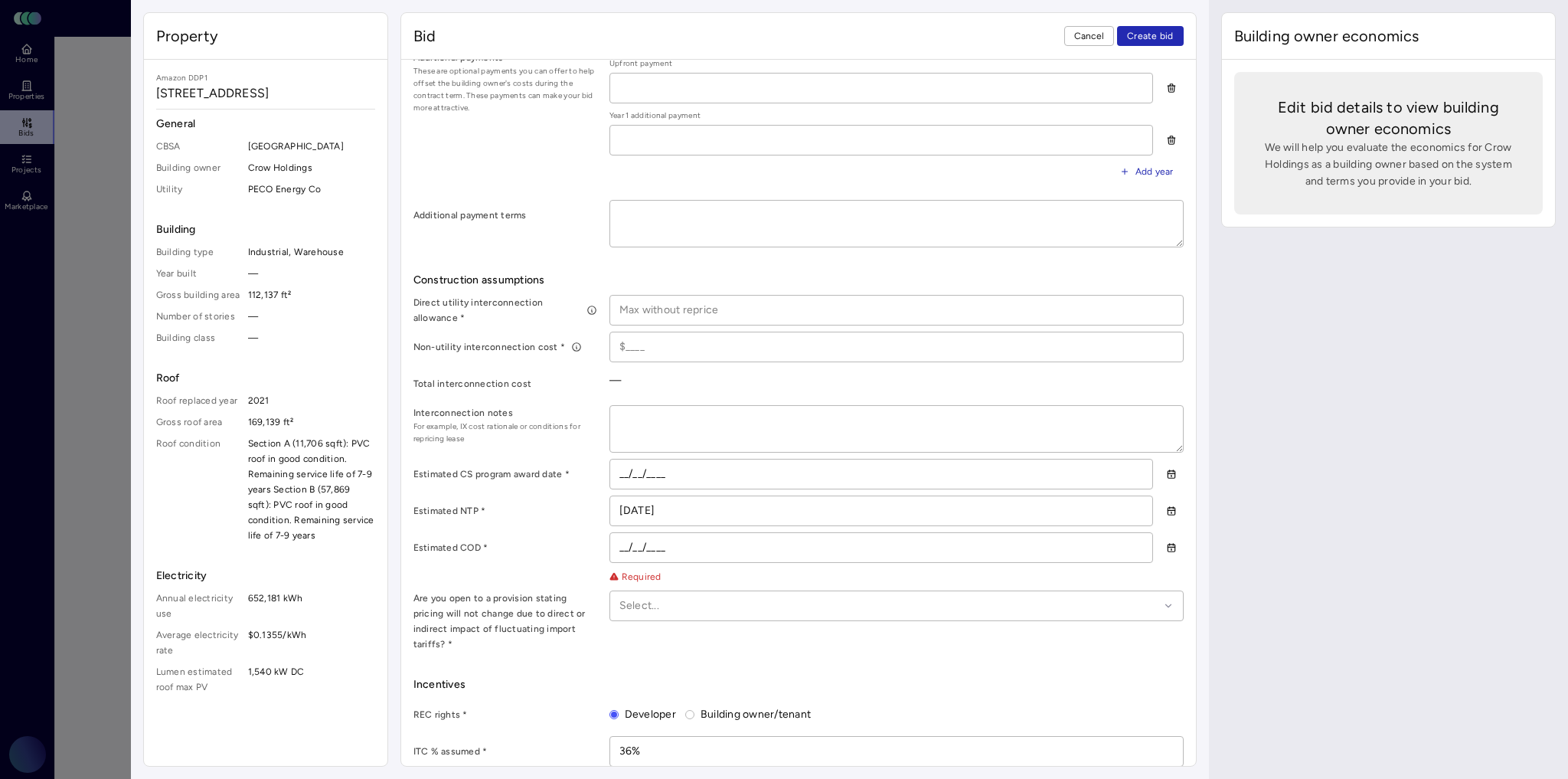
click at [1159, 536] on button "button" at bounding box center [1171, 548] width 25 height 25
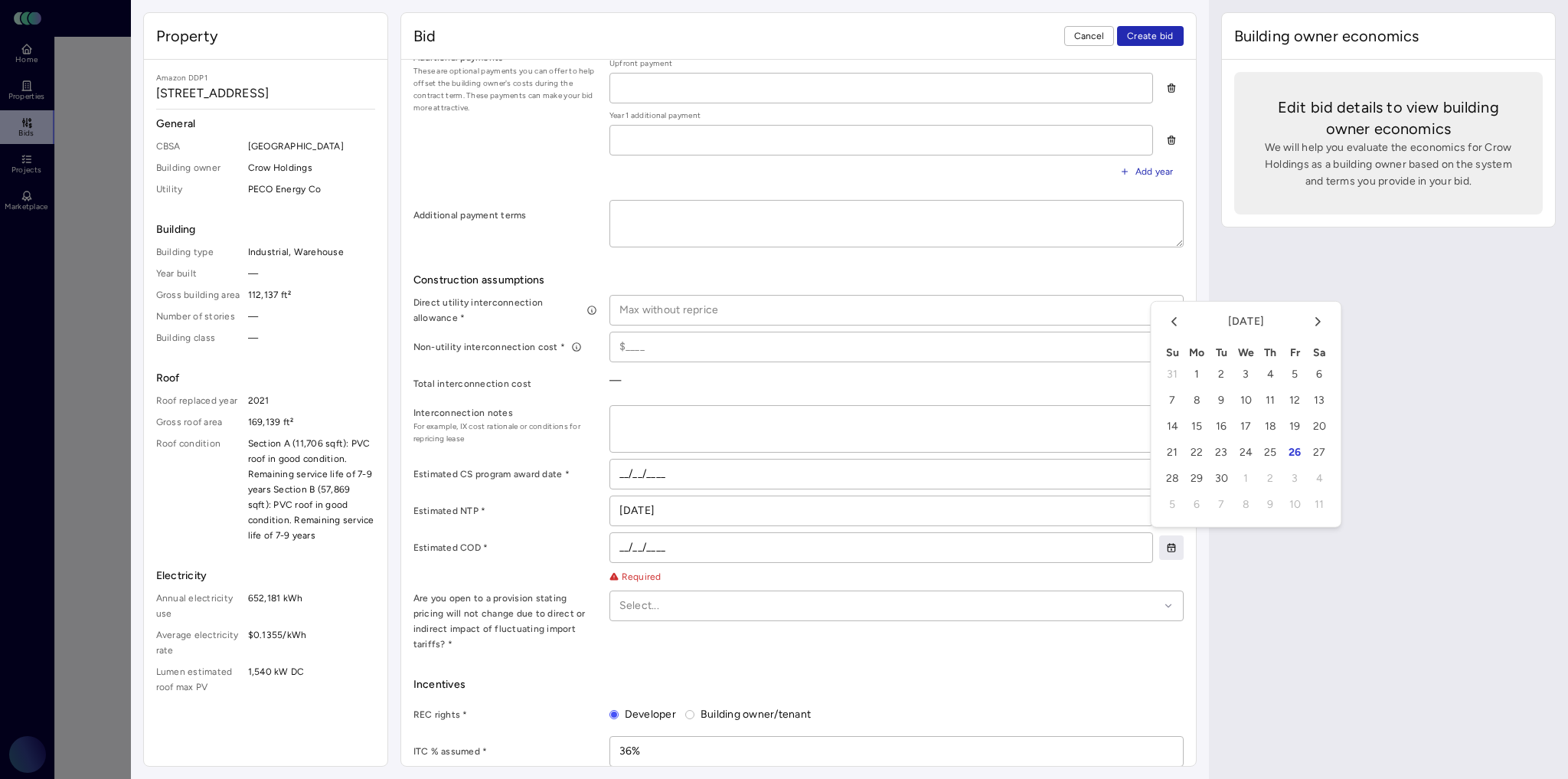
click at [1319, 321] on icon "Go to the Next Month" at bounding box center [1318, 321] width 3 height 8
click at [1314, 321] on icon "Go to the Next Month" at bounding box center [1318, 321] width 15 height 15
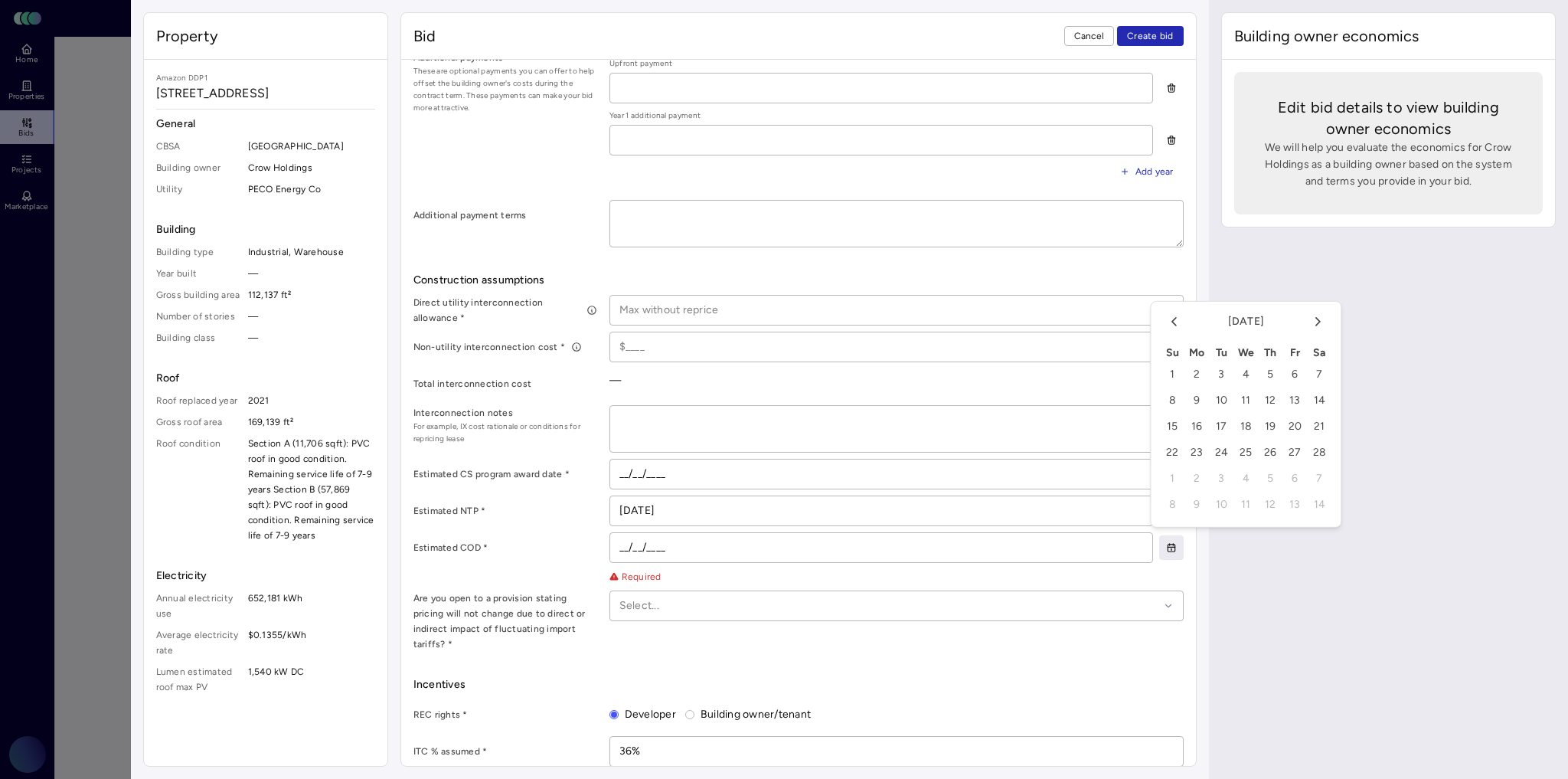
click at [1314, 321] on icon "Go to the Next Month" at bounding box center [1318, 321] width 15 height 15
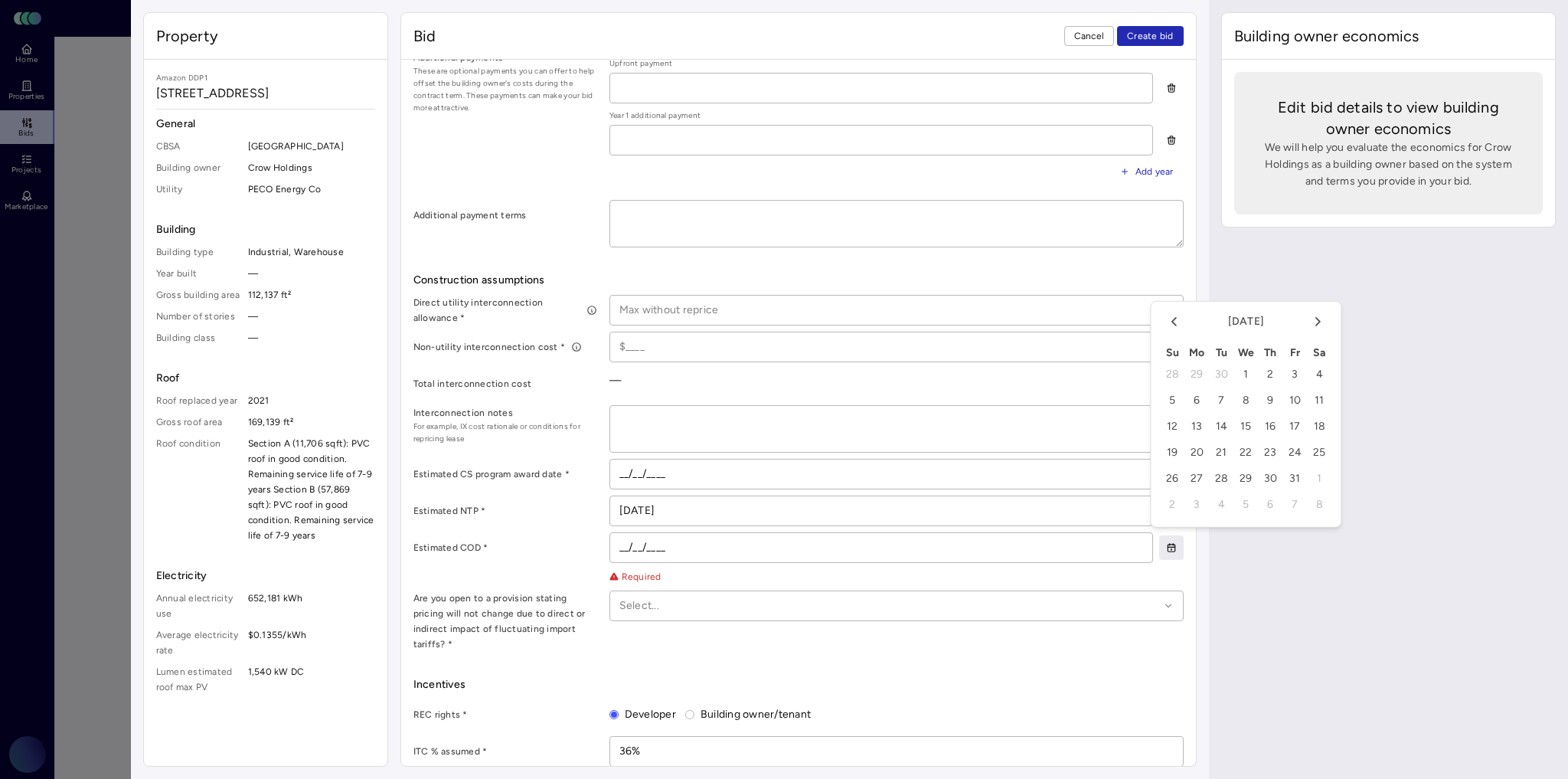
click at [1314, 321] on icon "Go to the Next Month" at bounding box center [1318, 321] width 15 height 15
click at [625, 533] on input "__/__/____" at bounding box center [881, 548] width 542 height 29
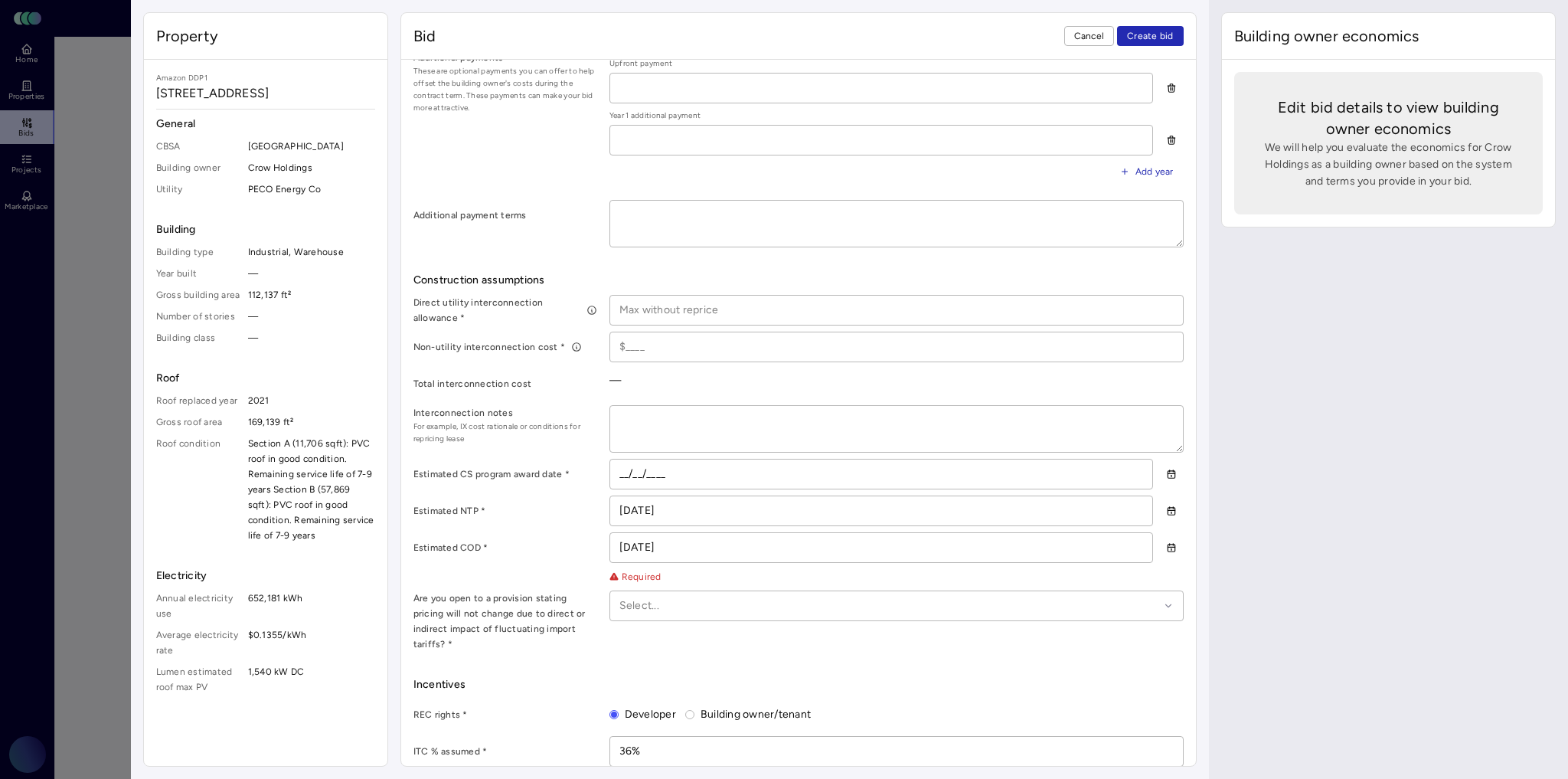
click at [643, 539] on input "11/12/2027" at bounding box center [881, 548] width 542 height 29
type input "11/01/2027"
click at [571, 532] on div "Estimated COD *" at bounding box center [506, 548] width 183 height 31
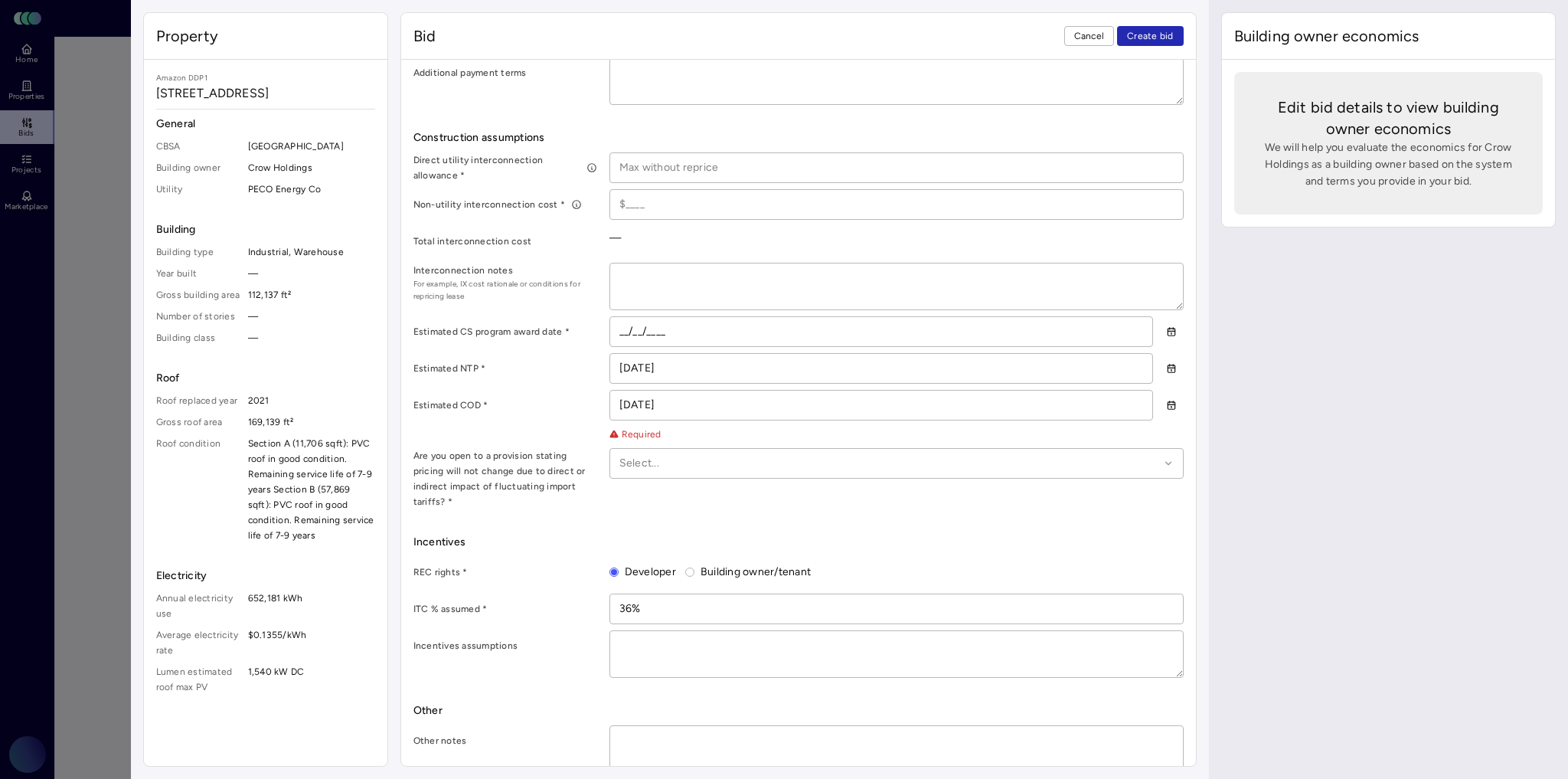
scroll to position [751, 0]
click at [697, 461] on div at bounding box center [889, 462] width 540 height 17
click at [654, 551] on div "No" at bounding box center [896, 542] width 554 height 35
click at [594, 506] on div "Bid terms Contract term * 30 years Year 1 roof rent * $24,906 Annual roof rent …" at bounding box center [799, 272] width 770 height 998
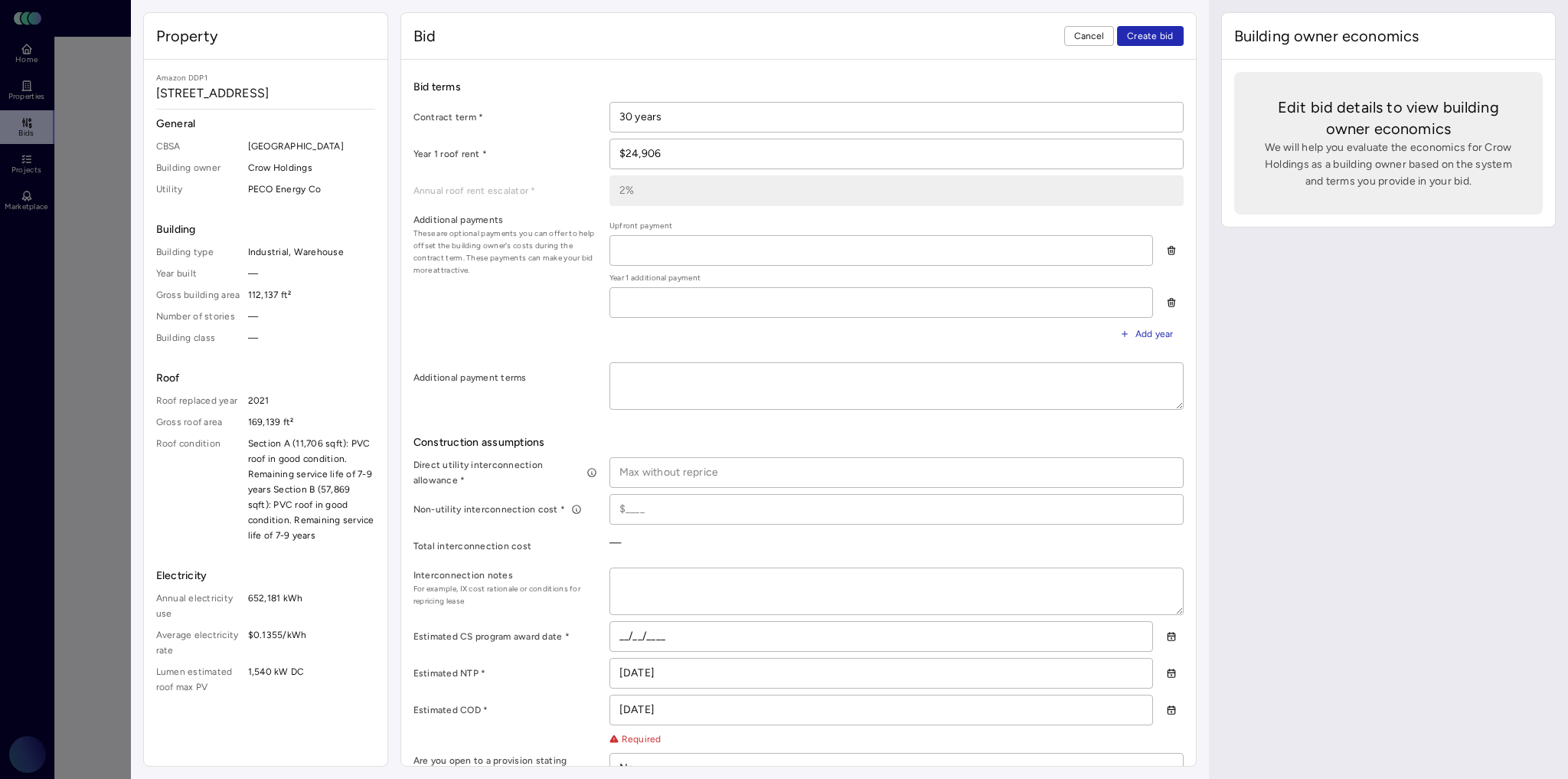
scroll to position [566, 0]
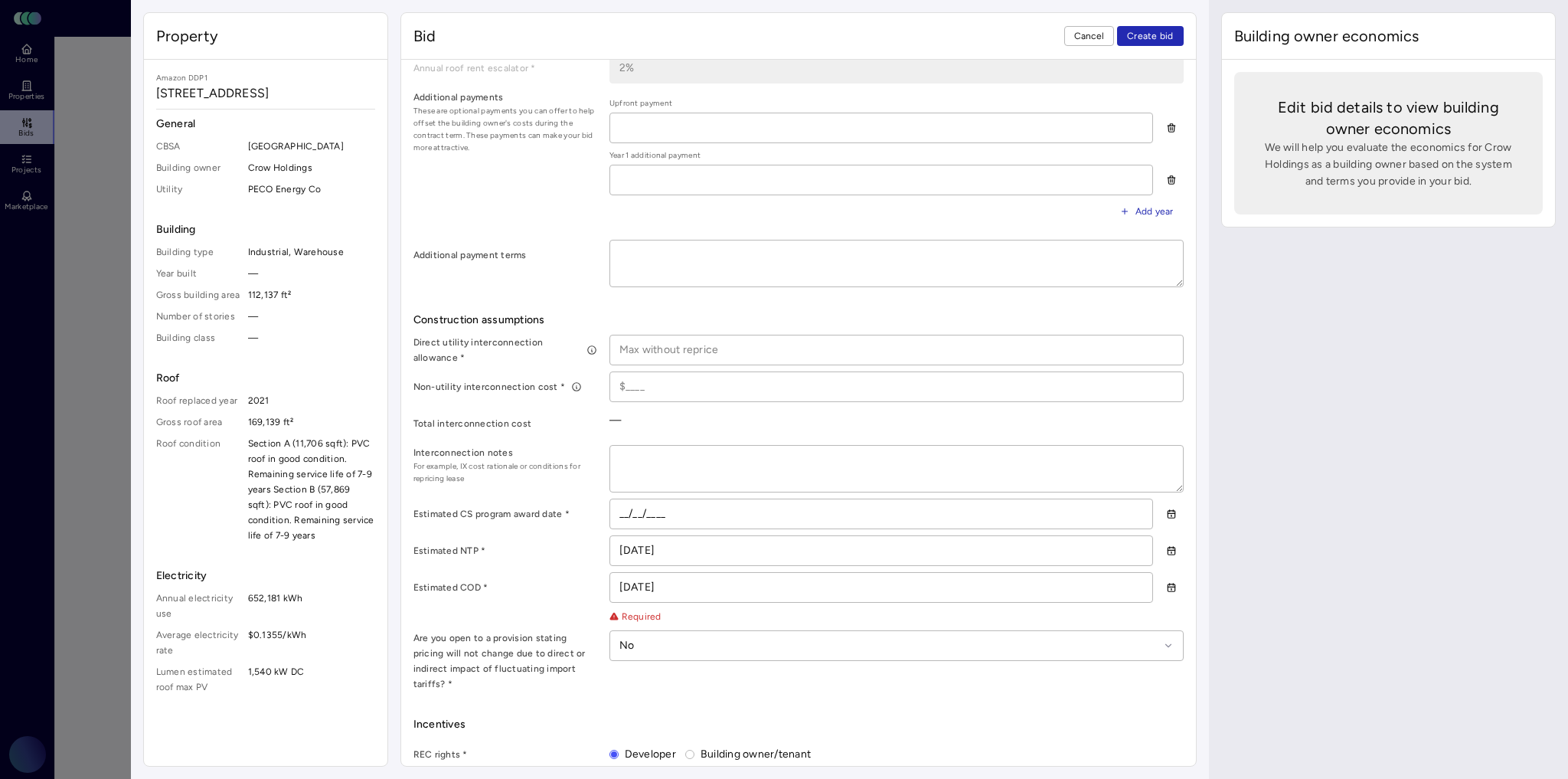
click at [677, 349] on input at bounding box center [896, 350] width 572 height 29
click at [657, 365] on div "Direct utility interconnection allowance * Non-utility interconnection cost * T…" at bounding box center [799, 512] width 770 height 357
click at [637, 373] on input at bounding box center [896, 387] width 572 height 29
click at [650, 349] on input at bounding box center [896, 350] width 572 height 29
type input "$250,000"
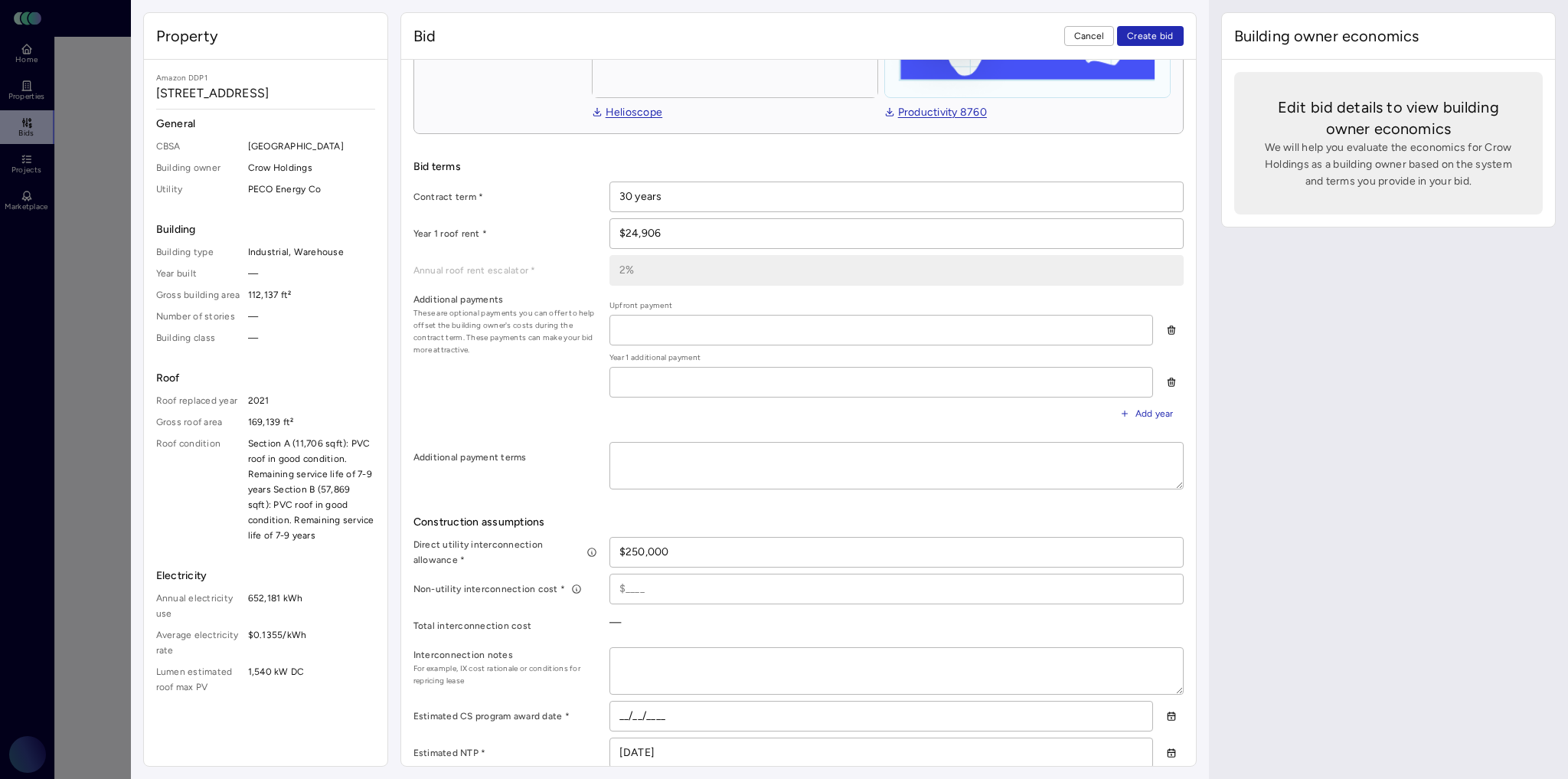
scroll to position [383, 0]
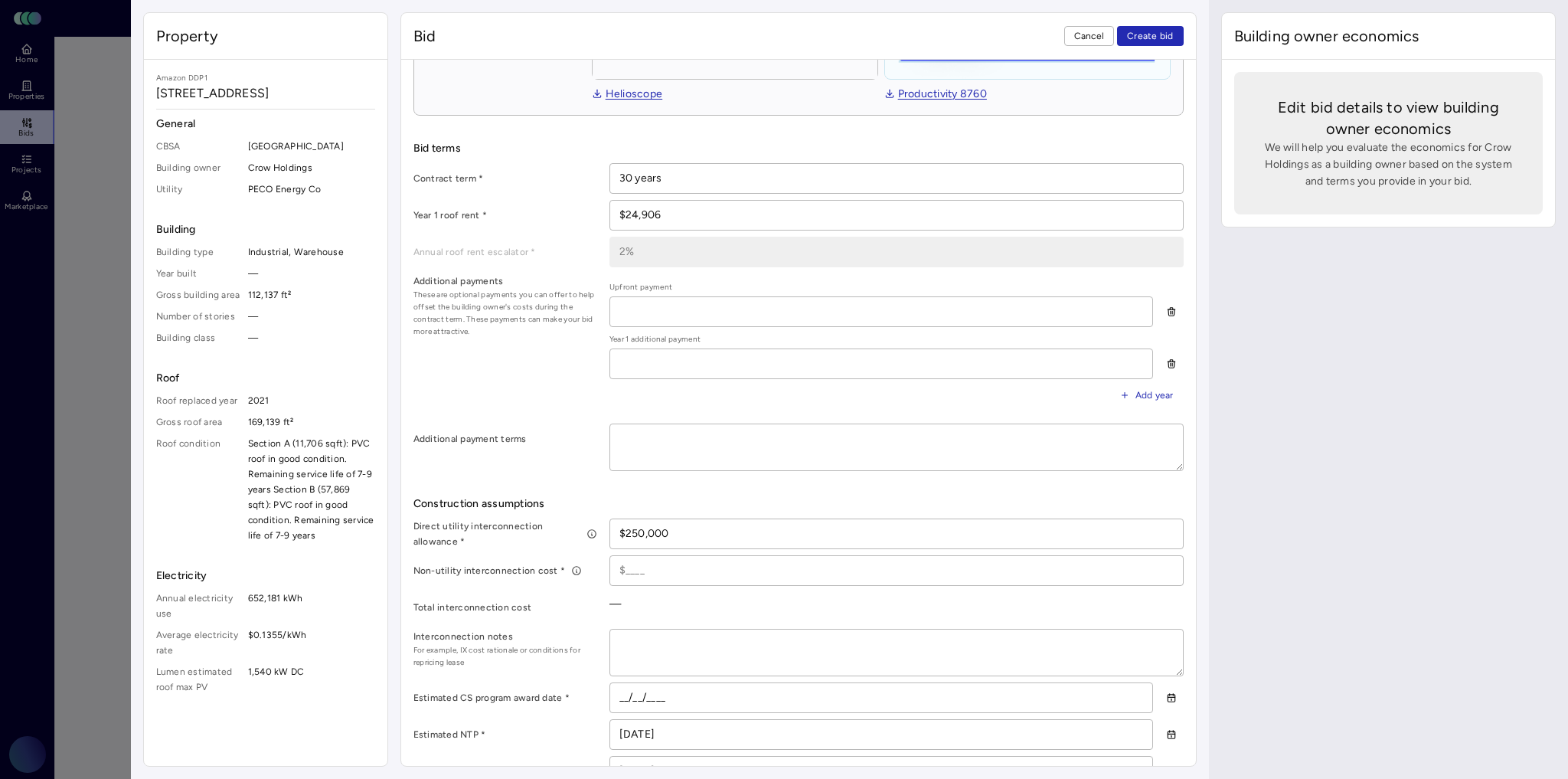
drag, startPoint x: 687, startPoint y: 530, endPoint x: 557, endPoint y: 545, distance: 130.9
click at [557, 545] on div "Direct utility interconnection allowance * $250,000 Non-utility interconnection…" at bounding box center [799, 697] width 770 height 357
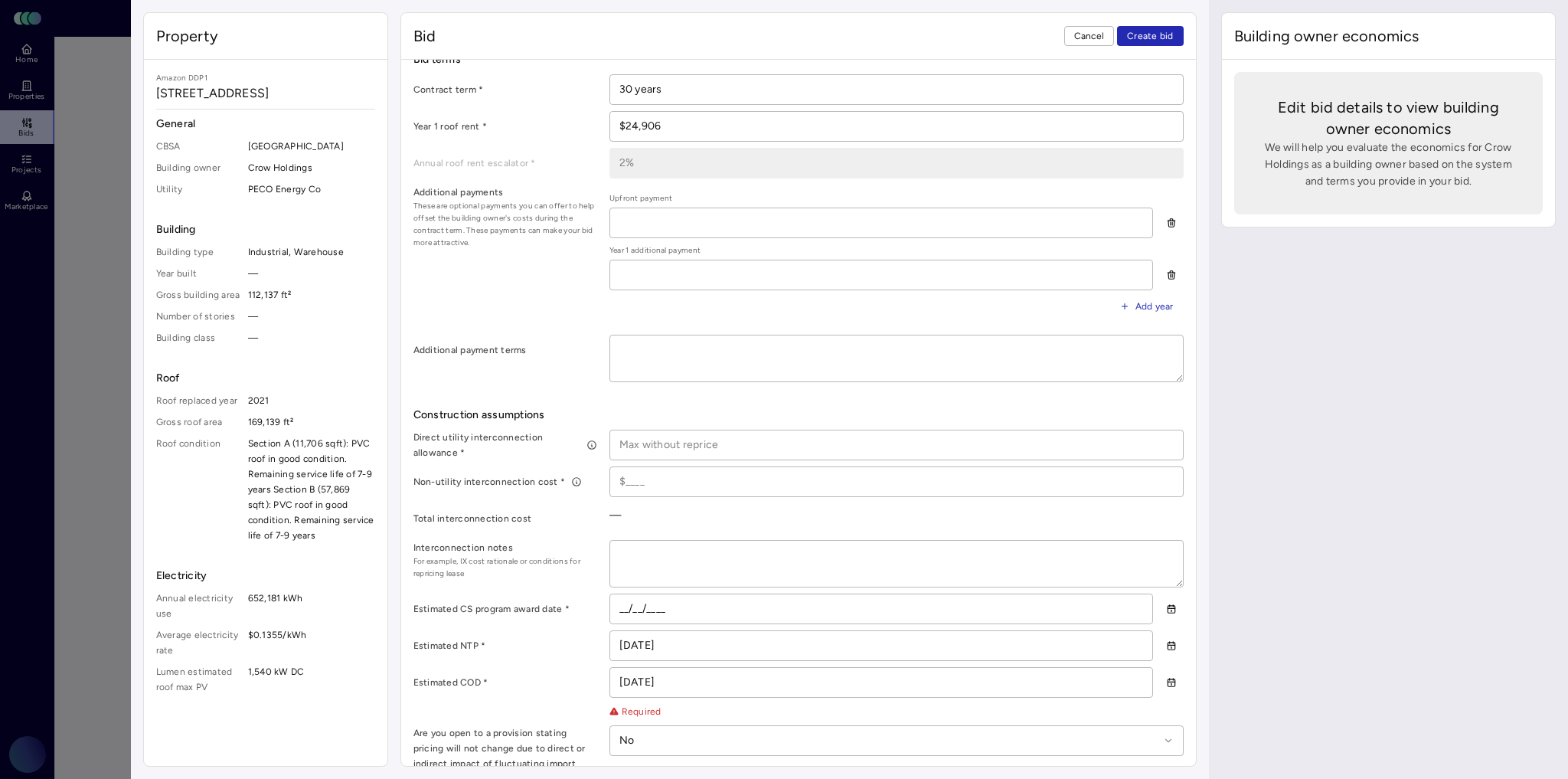
scroll to position [506, 0]
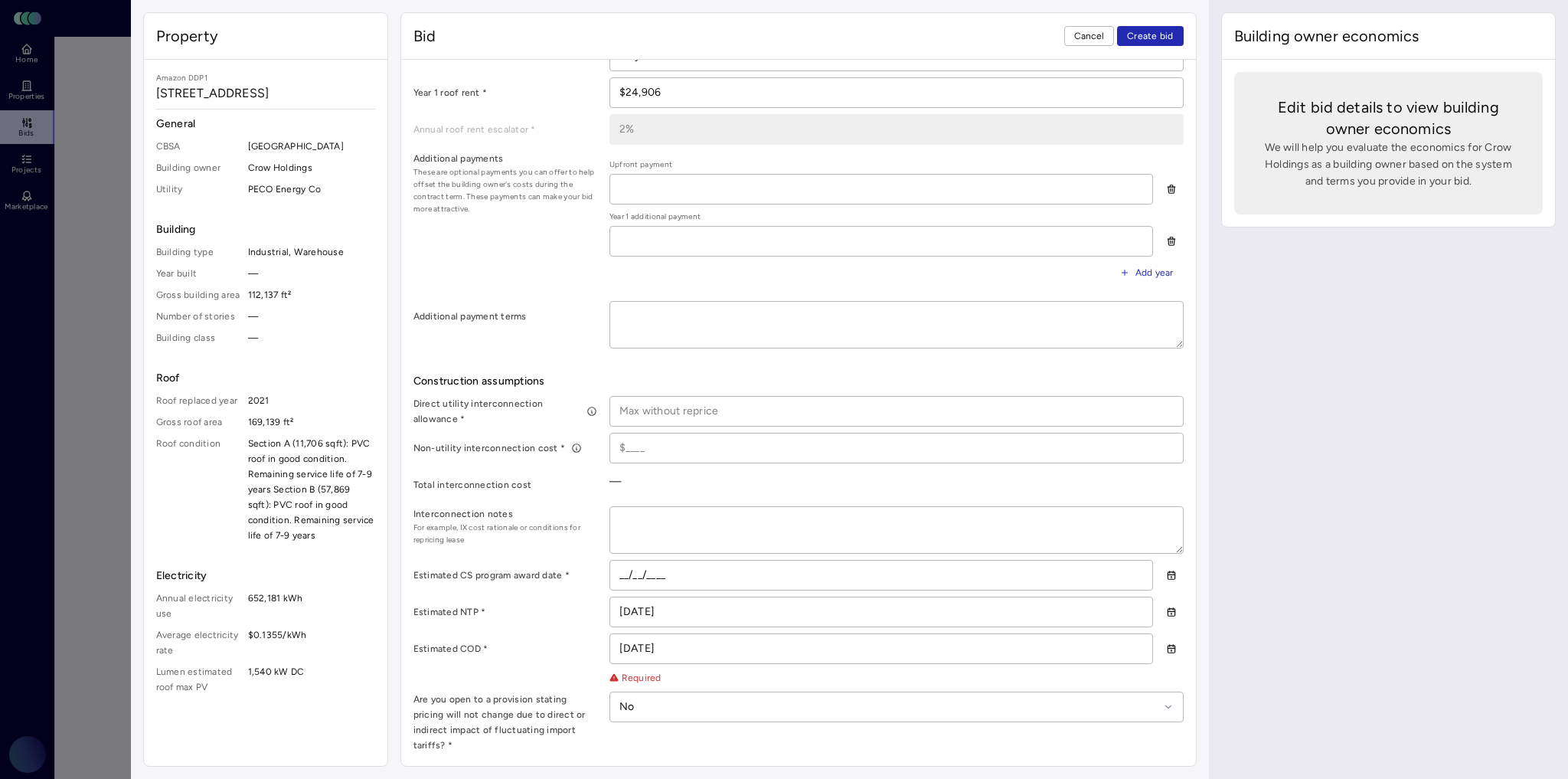
click at [615, 440] on input at bounding box center [896, 448] width 572 height 29
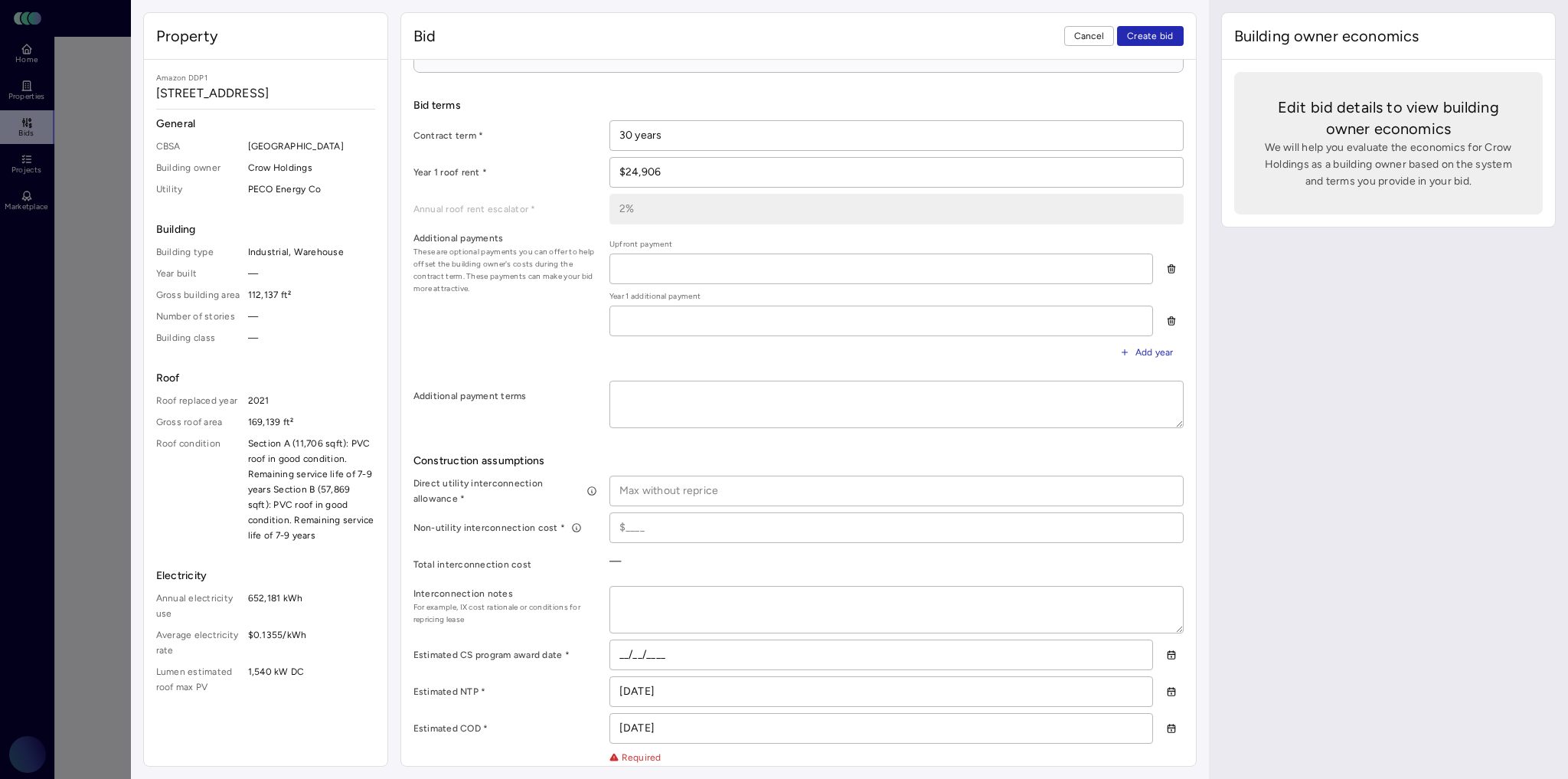
scroll to position [428, 0]
click at [692, 512] on input "$31" at bounding box center [896, 524] width 572 height 29
paste input ",126,200"
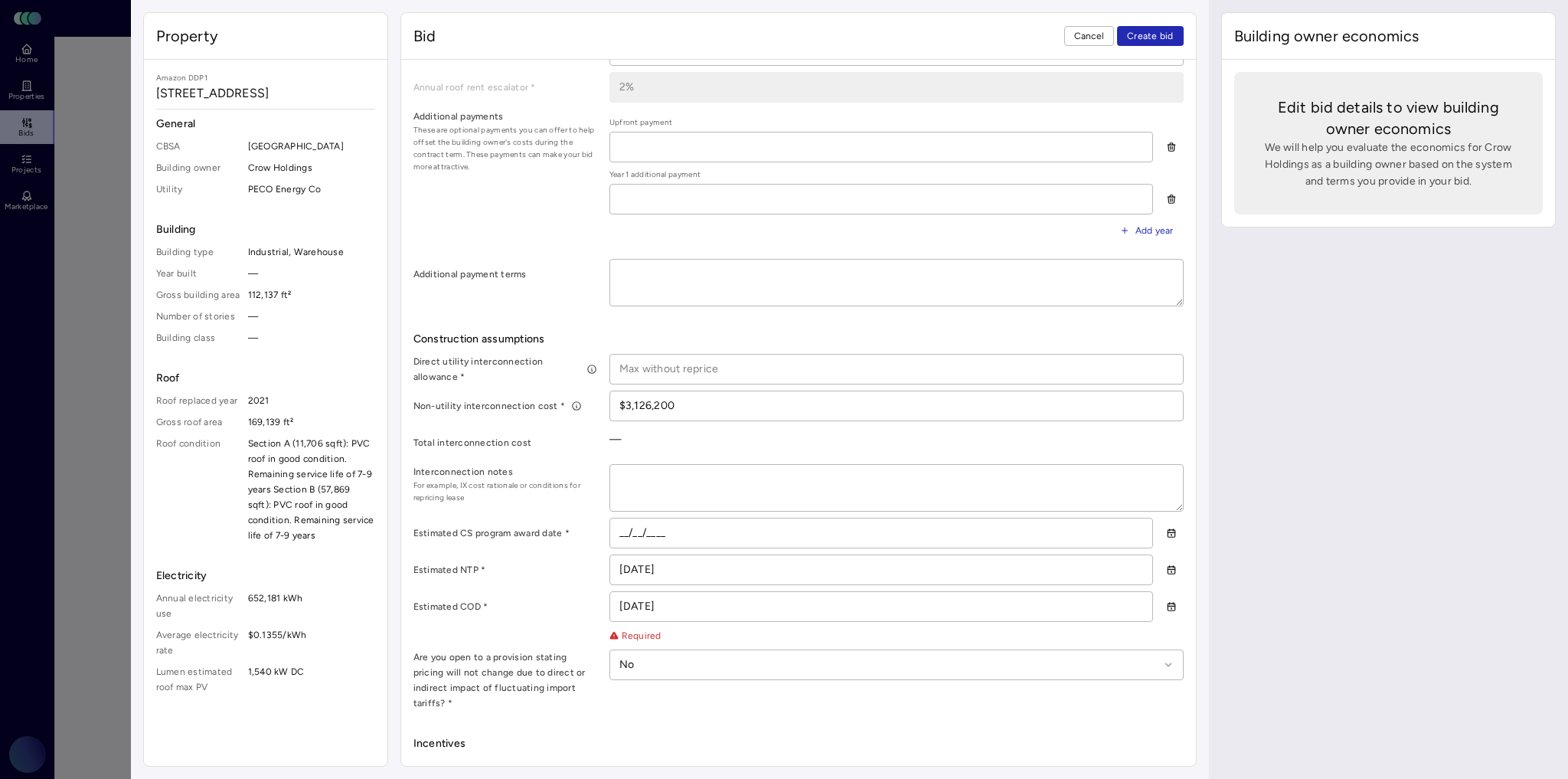
scroll to position [551, 0]
type input "$3,126,200"
click at [665, 478] on textarea at bounding box center [896, 484] width 572 height 46
click at [692, 432] on div "—" at bounding box center [896, 435] width 574 height 25
click at [615, 434] on div "—" at bounding box center [896, 435] width 574 height 25
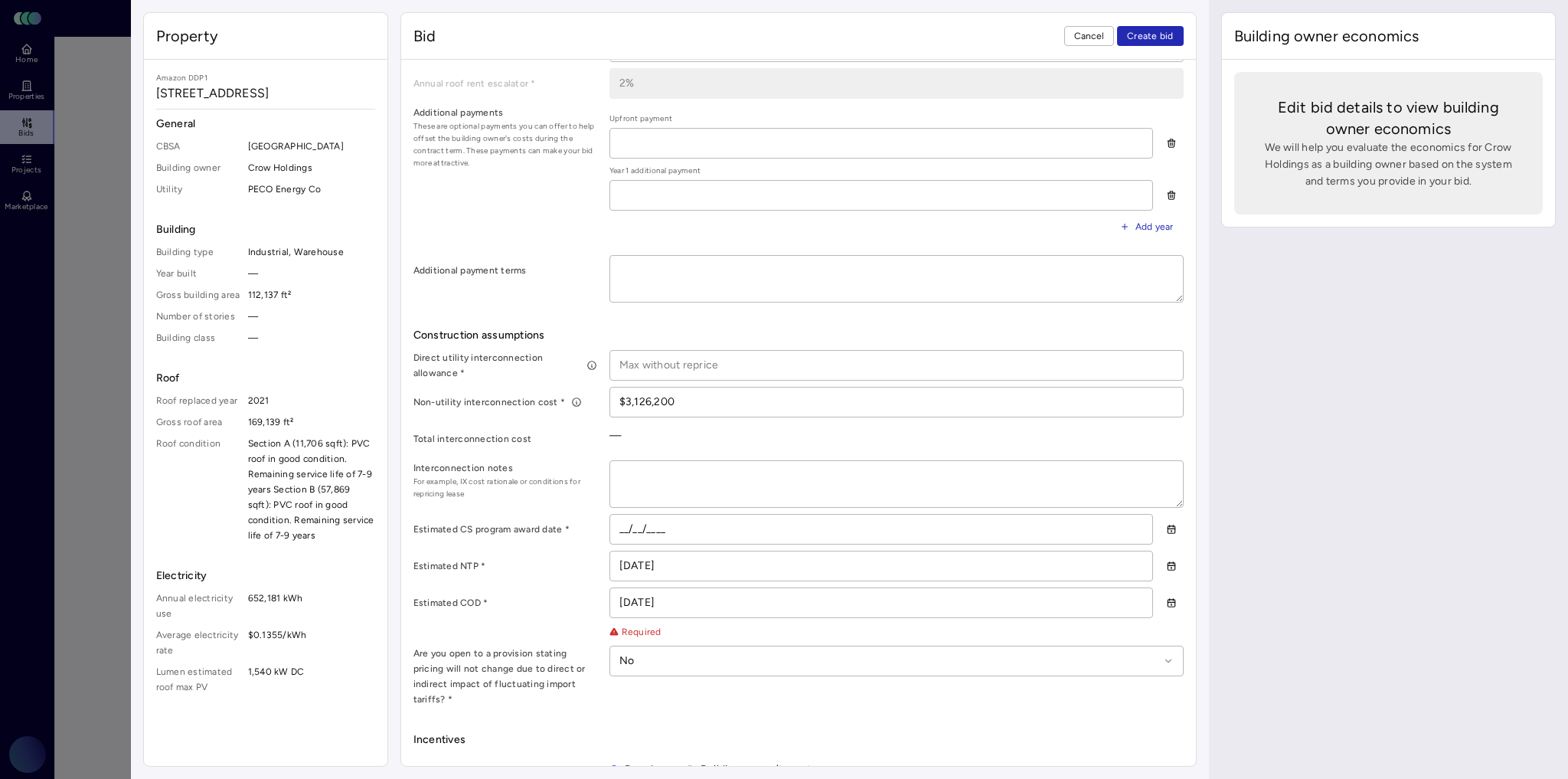
click at [492, 435] on label "Total interconnection cost" at bounding box center [506, 439] width 183 height 15
click at [611, 430] on div "—" at bounding box center [896, 435] width 574 height 25
click at [629, 440] on div "—" at bounding box center [896, 435] width 574 height 25
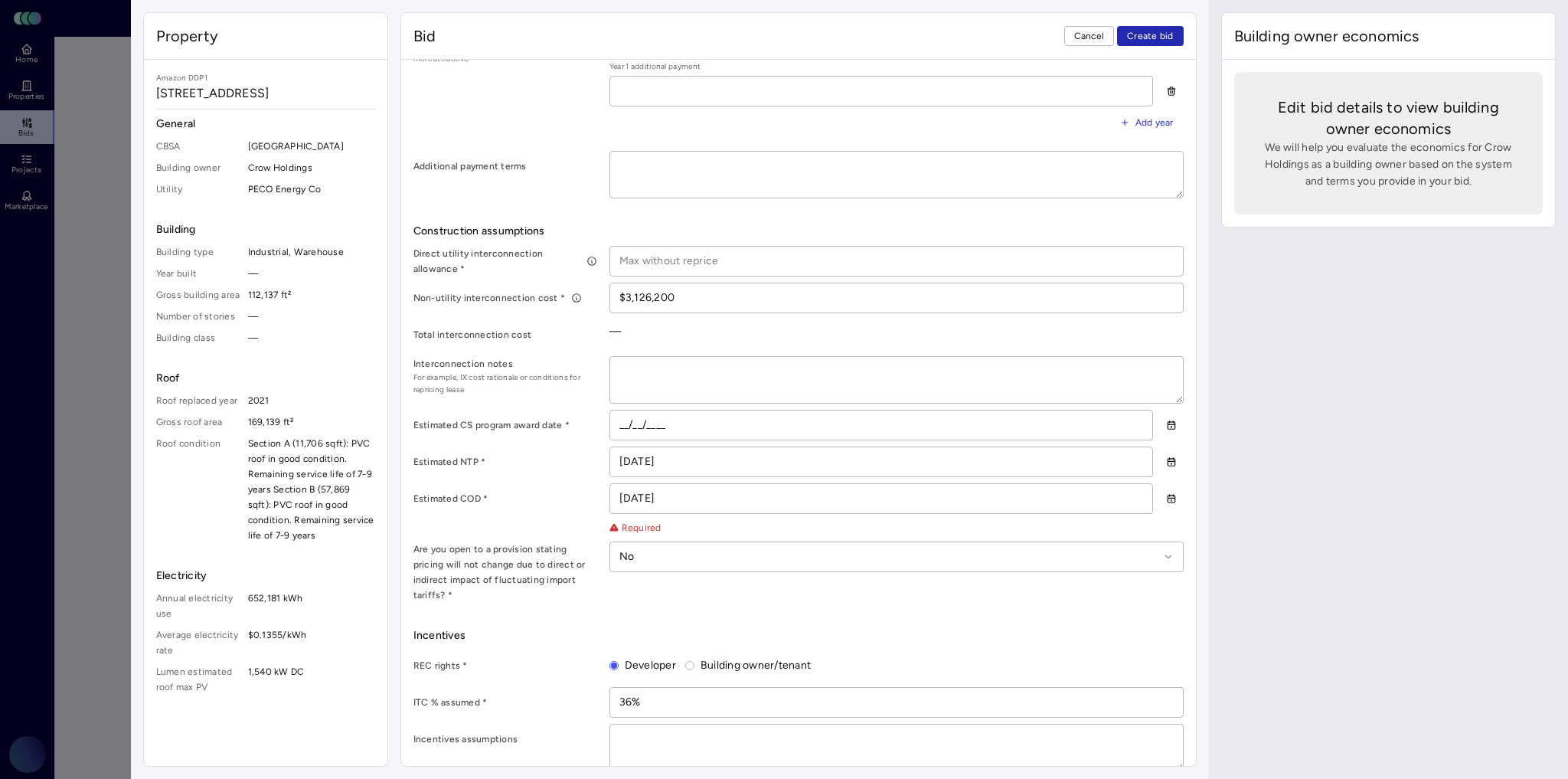
scroll to position [674, 0]
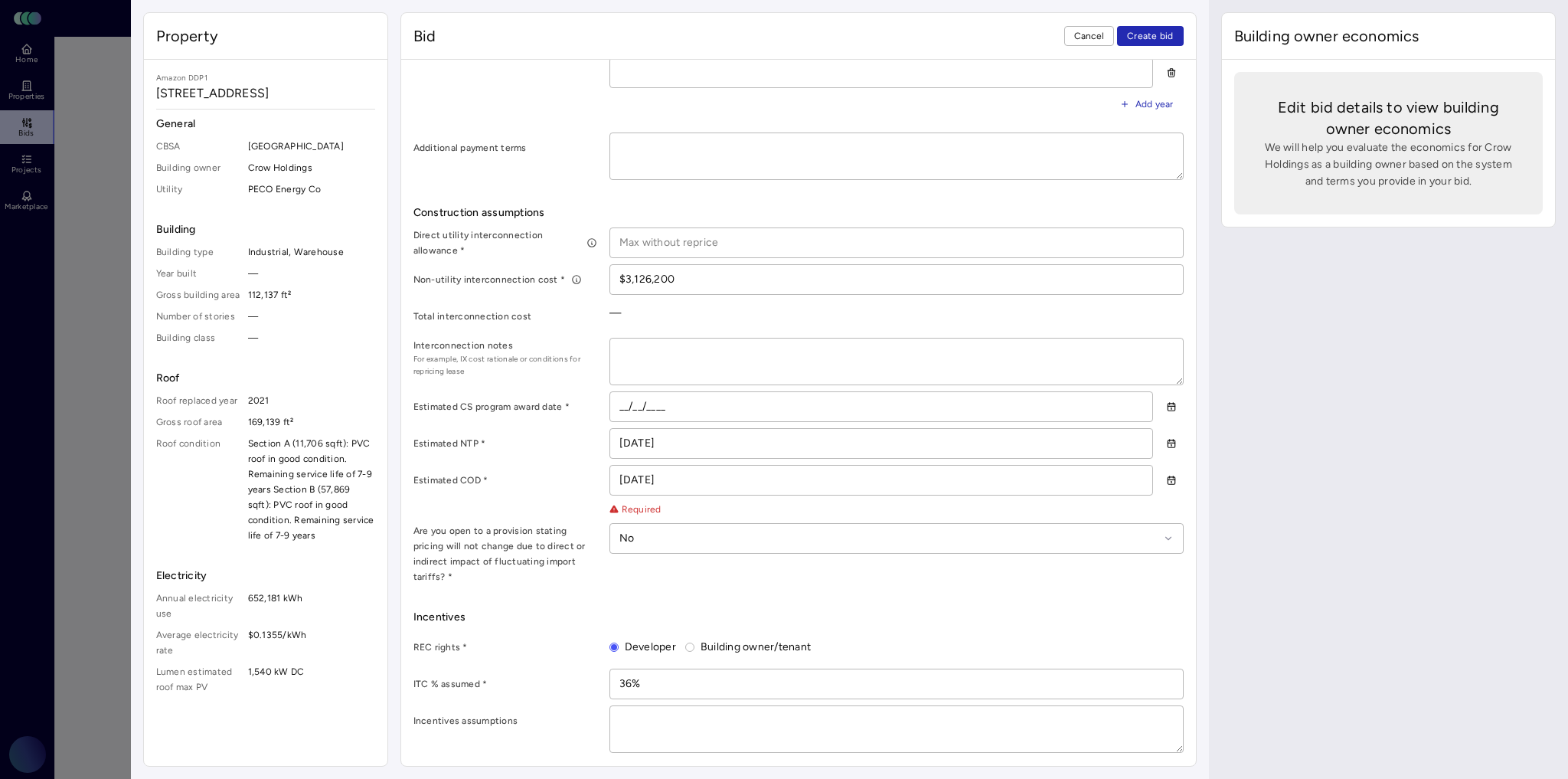
click at [626, 402] on input "__/__/____" at bounding box center [881, 406] width 542 height 29
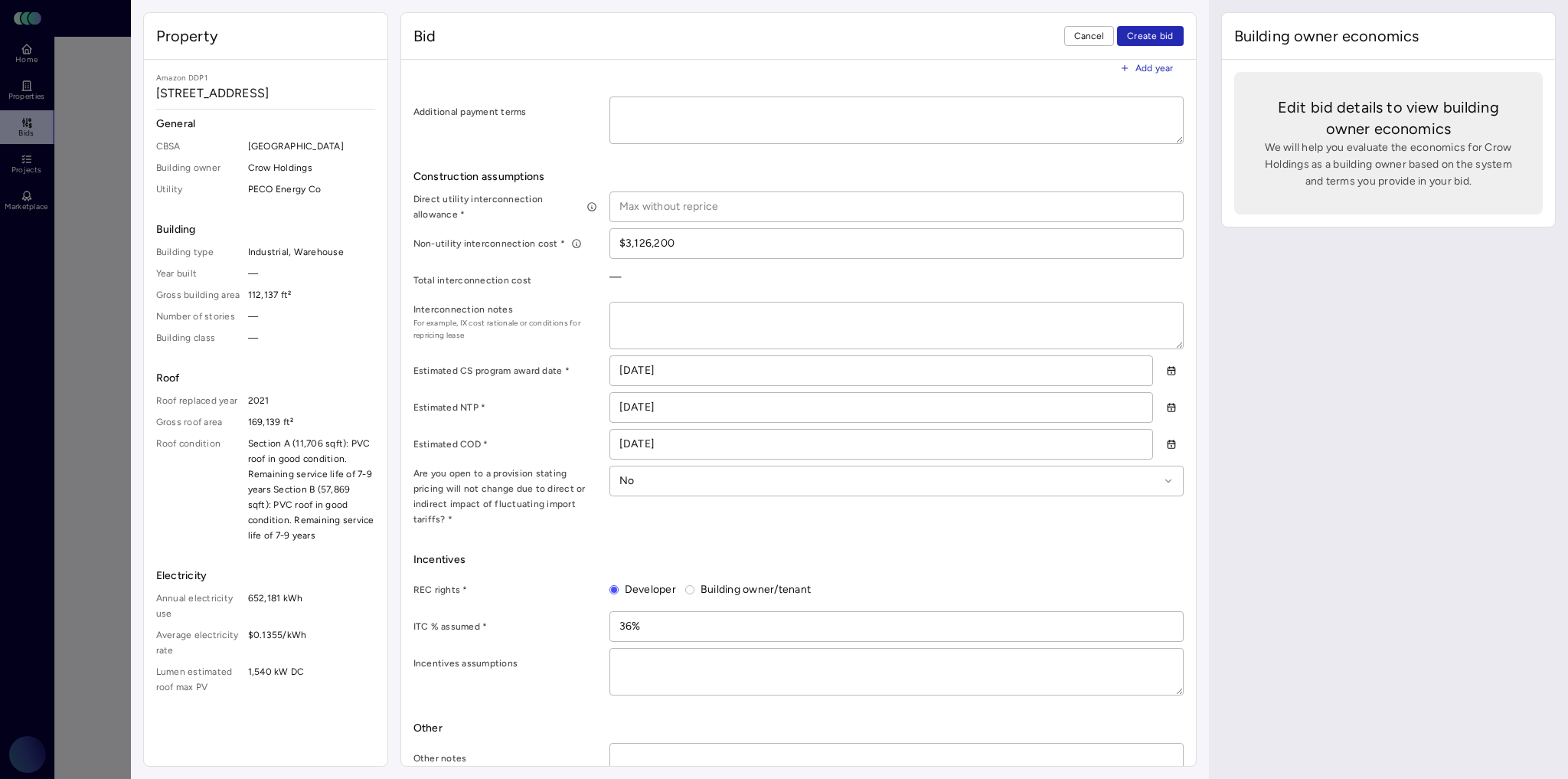
scroll to position [729, 0]
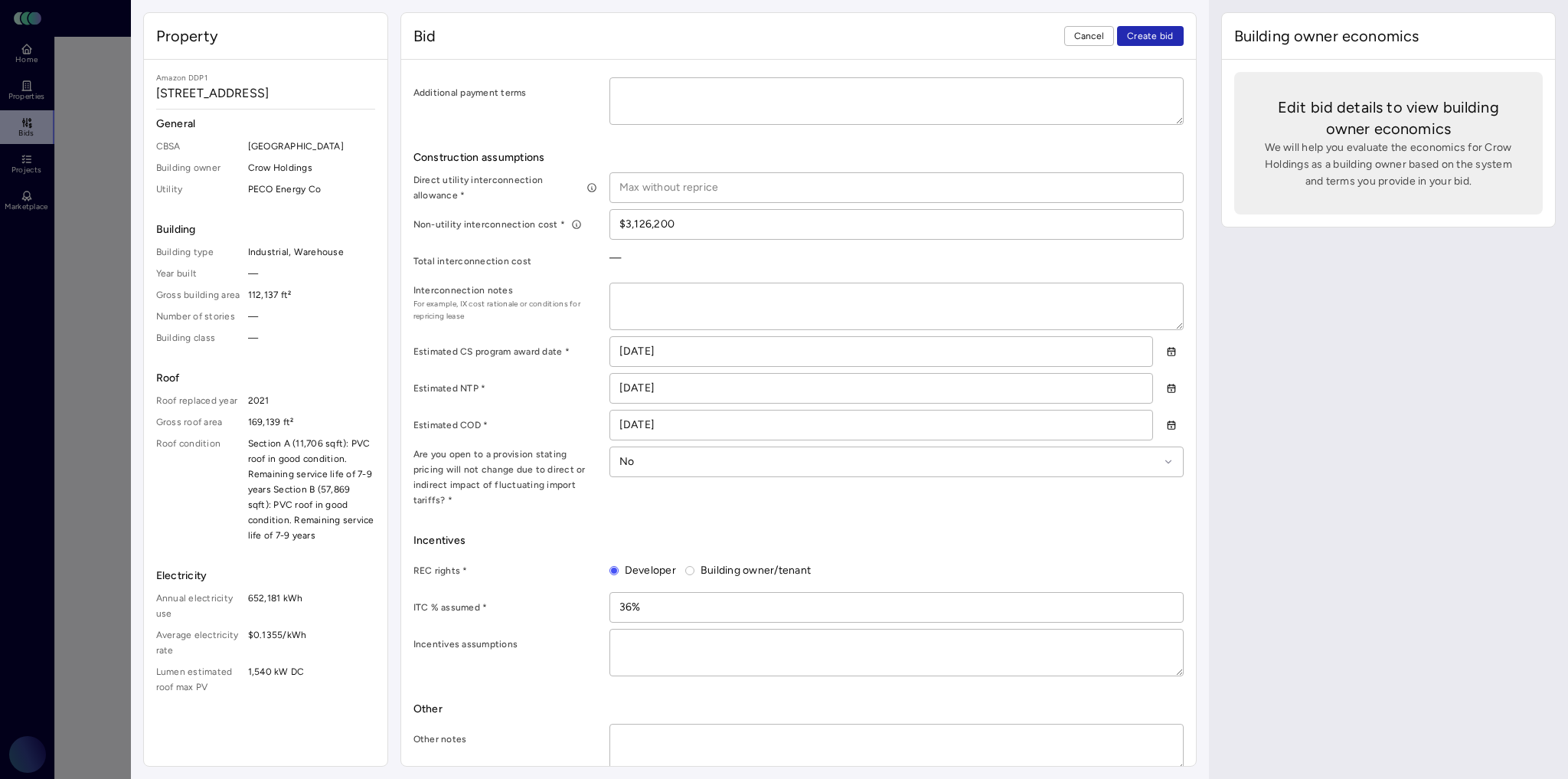
type input "12/01/2025"
click at [1100, 37] on span "Cancel" at bounding box center [1090, 36] width 31 height 15
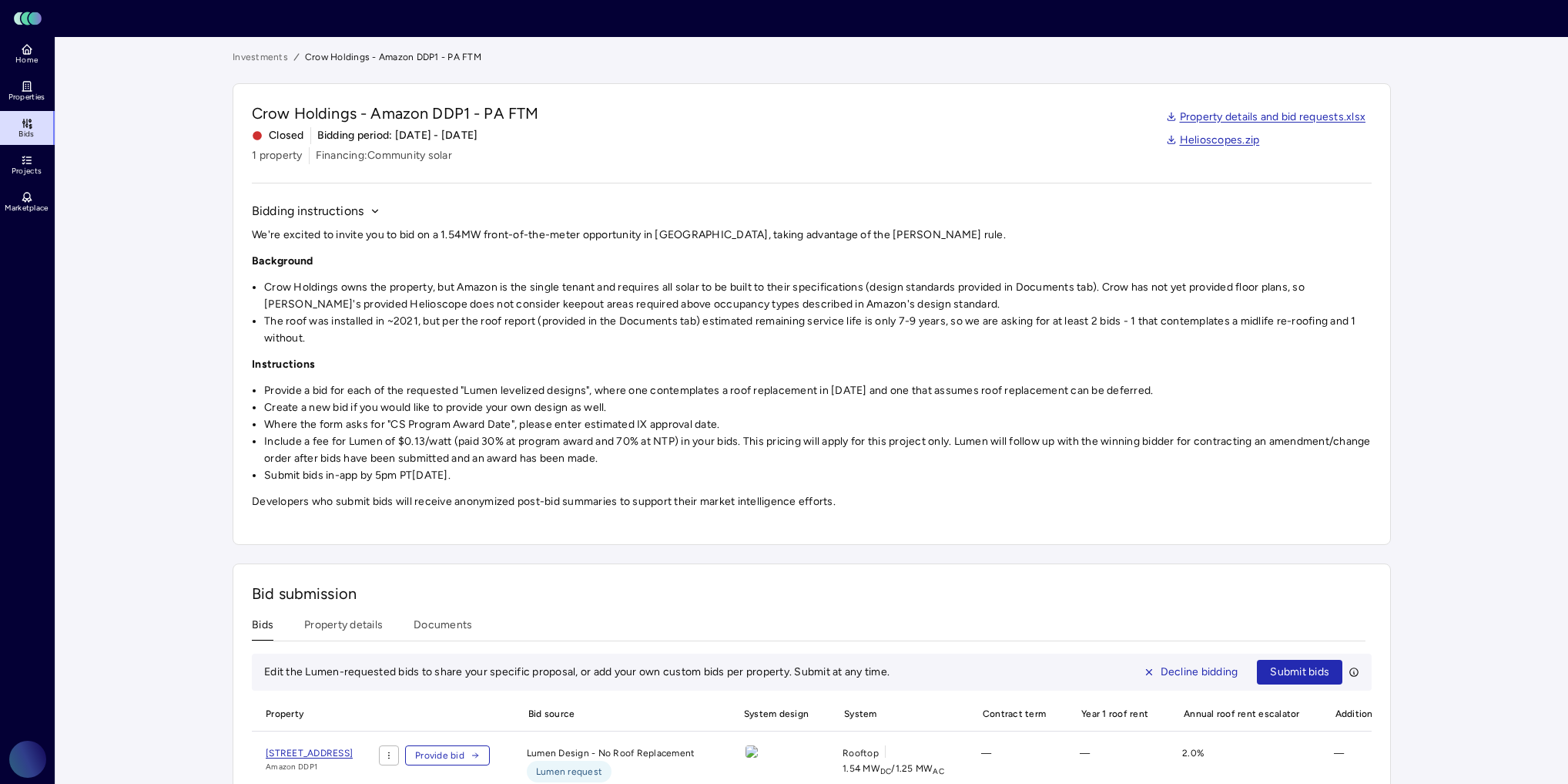
click at [937, 125] on div "Crow Holdings - Amazon DDP1 - PA FTM Closed Bidding period: [DATE] - [DATE] 1 p…" at bounding box center [811, 133] width 1120 height 61
